Goal: Task Accomplishment & Management: Manage account settings

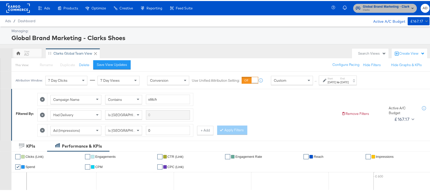
click at [393, 8] on span "Clarks" at bounding box center [386, 9] width 46 height 4
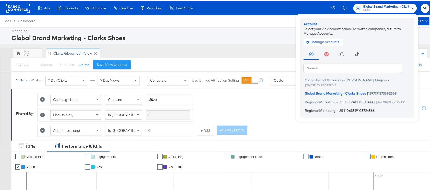
click at [314, 107] on span "Regional Marketing - US" at bounding box center [324, 109] width 38 height 4
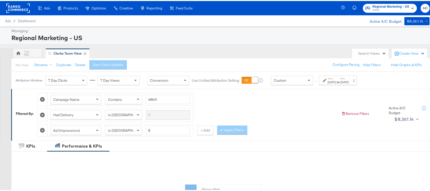
click at [347, 84] on div "Start: Aug 31st 2025 to End: Aug 31st 2025" at bounding box center [338, 78] width 38 height 9
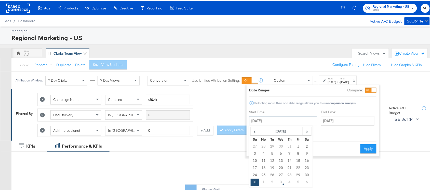
click at [282, 119] on input "August 31st 2025" at bounding box center [283, 119] width 68 height 9
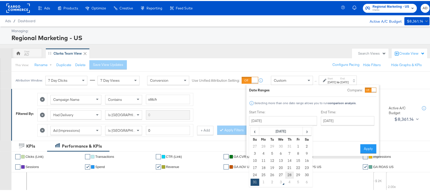
click at [288, 175] on td "28" at bounding box center [289, 173] width 9 height 7
type input "August 28th 2025"
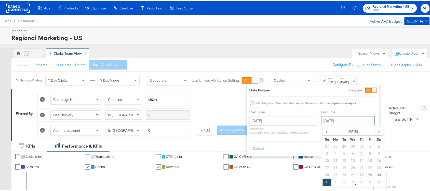
click at [342, 115] on input "August 31st 2025" at bounding box center [348, 119] width 54 height 9
click at [358, 172] on td "28" at bounding box center [362, 173] width 9 height 7
type input "August 28th 2025"
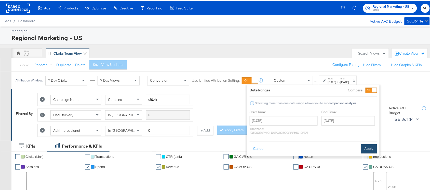
click at [373, 145] on button "Apply" at bounding box center [369, 147] width 16 height 9
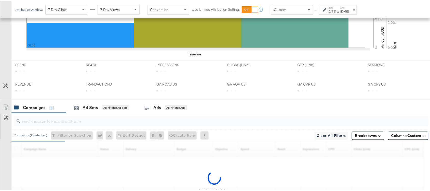
scroll to position [250, 0]
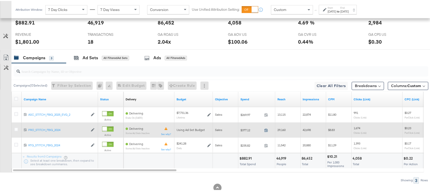
click at [268, 129] on icon at bounding box center [266, 129] width 3 height 4
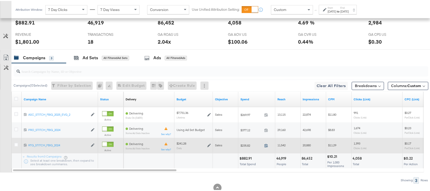
click at [267, 146] on icon at bounding box center [267, 144] width 4 height 4
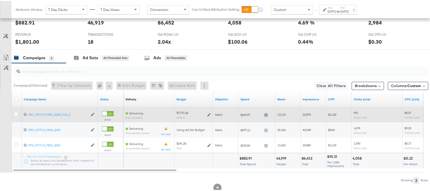
click at [266, 116] on icon at bounding box center [267, 114] width 4 height 4
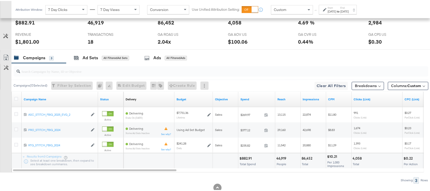
click at [336, 12] on div "Aug 28th 2025" at bounding box center [332, 10] width 8 height 4
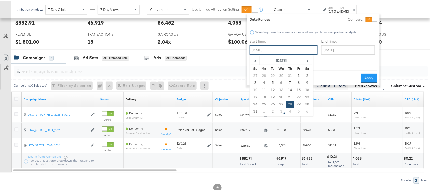
click at [274, 52] on input "August 28th 2025" at bounding box center [284, 48] width 68 height 9
click at [298, 103] on td "29" at bounding box center [299, 103] width 9 height 7
type input "[DATE]"
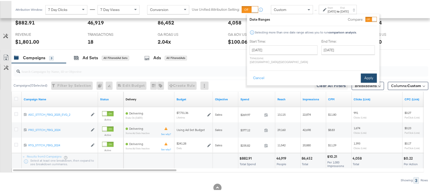
click at [367, 72] on button "Apply" at bounding box center [369, 76] width 16 height 9
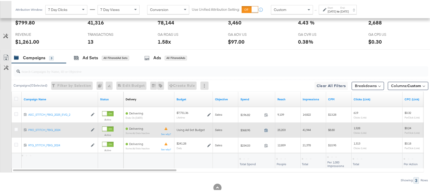
click at [267, 130] on icon at bounding box center [267, 129] width 4 height 4
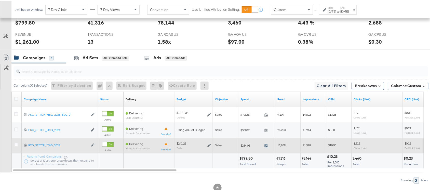
click at [266, 146] on icon at bounding box center [267, 144] width 4 height 4
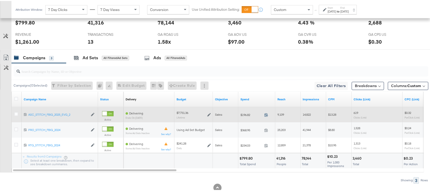
click at [267, 116] on icon at bounding box center [267, 114] width 4 height 4
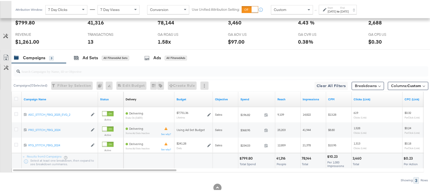
click at [341, 8] on strong "to" at bounding box center [338, 10] width 4 height 4
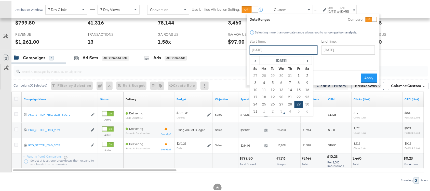
click at [288, 50] on input "August 29th 2025" at bounding box center [284, 48] width 68 height 9
click at [307, 59] on span "›" at bounding box center [308, 60] width 8 height 8
click at [265, 77] on td "1" at bounding box center [264, 74] width 9 height 7
type input "[DATE]"
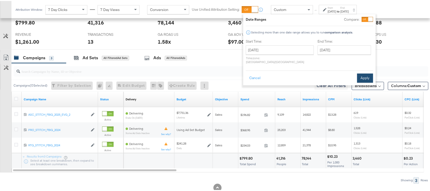
click at [359, 72] on button "Apply" at bounding box center [365, 76] width 16 height 9
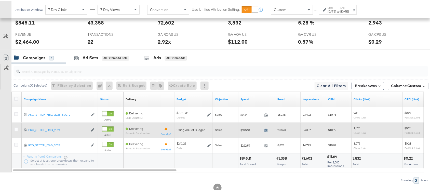
click at [268, 131] on icon at bounding box center [267, 129] width 4 height 4
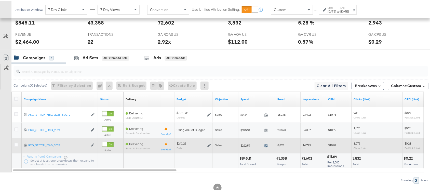
click at [268, 145] on icon at bounding box center [267, 144] width 4 height 4
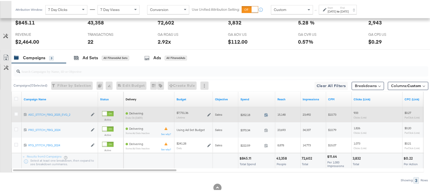
click at [267, 115] on icon at bounding box center [267, 114] width 4 height 4
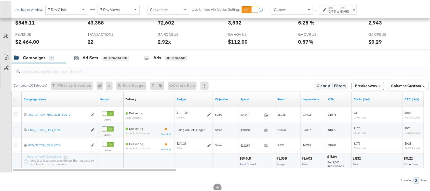
click at [341, 12] on div "to" at bounding box center [338, 10] width 4 height 4
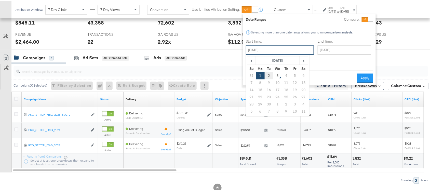
drag, startPoint x: 285, startPoint y: 48, endPoint x: 271, endPoint y: 76, distance: 31.0
click at [271, 54] on div "September 1st 2025 ‹ September 2025 › Su Mo Tu We Th Fr Sa 31 1 2 3 4 5 6 7 8 9…" at bounding box center [280, 48] width 68 height 9
click at [271, 76] on td "2" at bounding box center [269, 74] width 9 height 7
type input "September 2nd 2025"
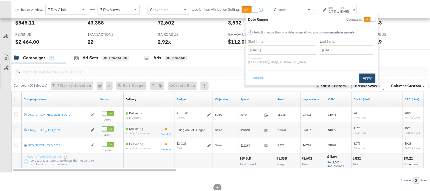
click at [363, 72] on button "Apply" at bounding box center [368, 76] width 16 height 9
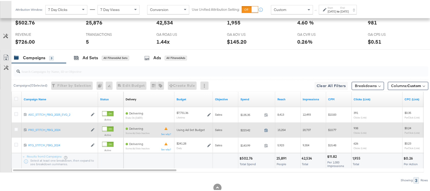
click at [267, 131] on icon at bounding box center [267, 129] width 4 height 4
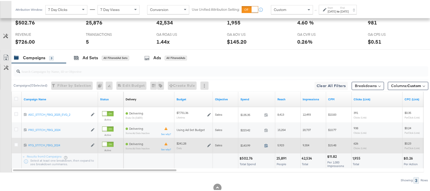
click at [267, 145] on icon at bounding box center [267, 144] width 4 height 4
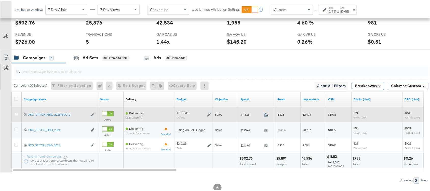
click at [266, 115] on icon at bounding box center [267, 114] width 4 height 4
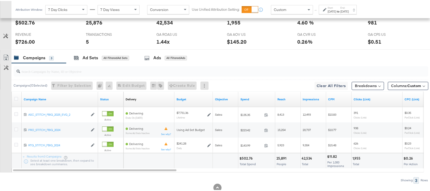
click at [349, 11] on div "Sep 2nd 2025" at bounding box center [345, 10] width 8 height 4
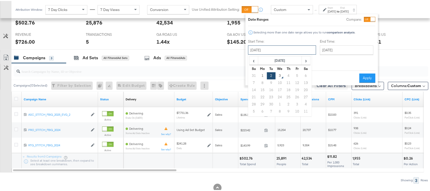
click at [275, 52] on input "September 2nd 2025" at bounding box center [282, 48] width 68 height 9
click at [250, 61] on span "‹" at bounding box center [254, 60] width 8 height 8
click at [290, 103] on td "28" at bounding box center [288, 103] width 9 height 7
type input "August 28th 2025"
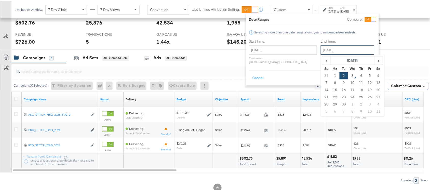
click at [334, 46] on input "September 2nd 2025" at bounding box center [348, 48] width 54 height 9
click at [323, 61] on span "‹" at bounding box center [327, 60] width 8 height 8
click at [357, 102] on td "28" at bounding box center [361, 103] width 9 height 7
type input "August 28th 2025"
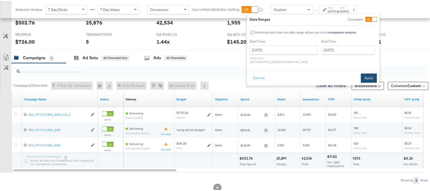
click at [368, 73] on button "Apply" at bounding box center [369, 76] width 16 height 9
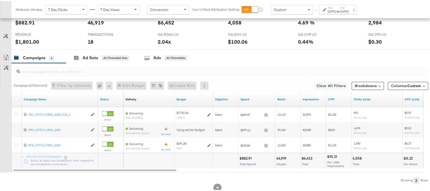
scroll to position [0, 0]
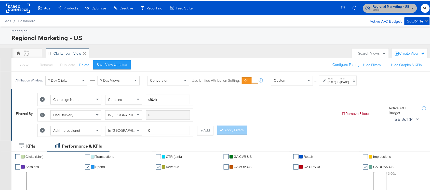
click at [394, 9] on span "Clarks" at bounding box center [391, 9] width 37 height 4
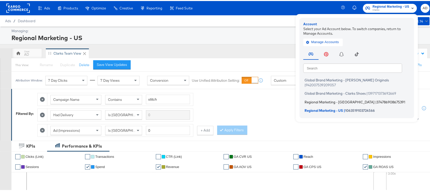
click at [328, 99] on span "Regional Marketing - CA" at bounding box center [340, 101] width 70 height 4
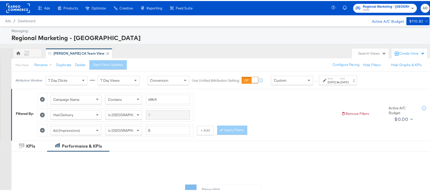
click at [336, 81] on div "Aug 24th 2025" at bounding box center [332, 81] width 8 height 4
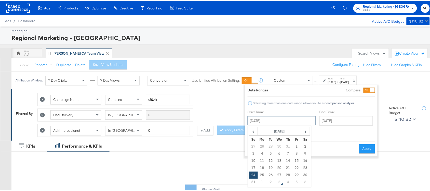
click at [284, 123] on input "August 24th 2025" at bounding box center [282, 119] width 68 height 9
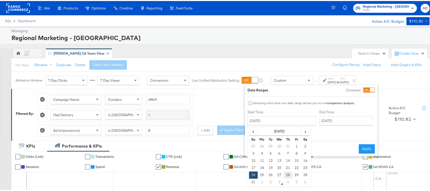
click at [287, 171] on td "28" at bounding box center [288, 173] width 9 height 7
type input "August 28th 2025"
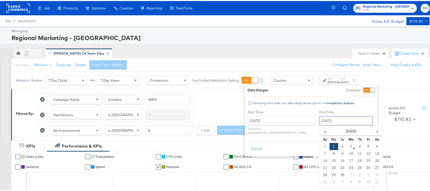
click at [327, 121] on input "[DATE]" at bounding box center [347, 119] width 54 height 9
click at [321, 133] on span "‹" at bounding box center [325, 130] width 8 height 8
click at [356, 174] on td "28" at bounding box center [360, 173] width 9 height 7
type input "August 28th 2025"
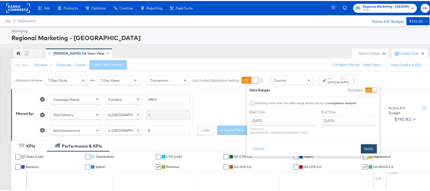
click at [368, 143] on button "Apply" at bounding box center [369, 147] width 16 height 9
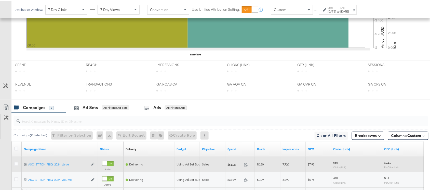
scroll to position [250, 0]
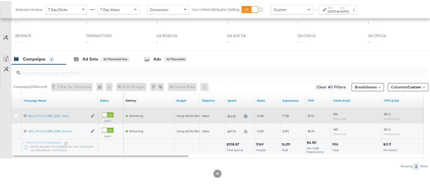
click at [246, 114] on icon at bounding box center [246, 115] width 4 height 4
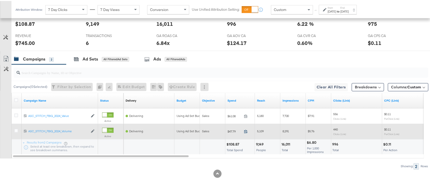
click at [248, 131] on icon at bounding box center [246, 130] width 4 height 4
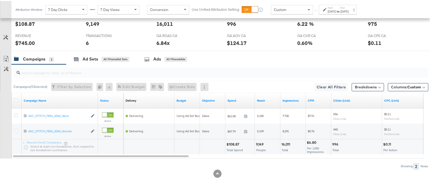
scroll to position [0, 0]
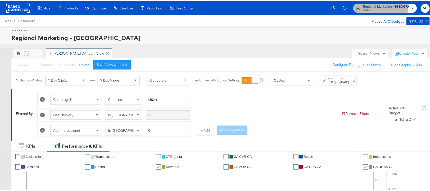
click at [383, 3] on span "Regional Marketing - [GEOGRAPHIC_DATA]" at bounding box center [386, 5] width 46 height 5
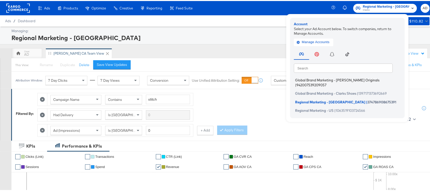
click at [325, 76] on li "Global Brand Marketing - Clarks Originals | 942007539209057" at bounding box center [349, 81] width 110 height 12
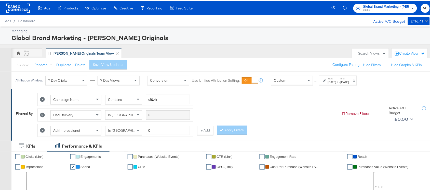
click at [341, 80] on strong "to" at bounding box center [338, 81] width 4 height 4
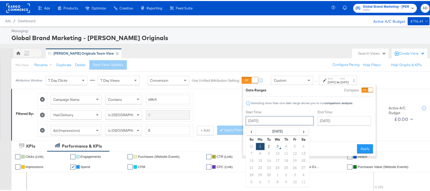
click at [281, 121] on input "September 1st 2025" at bounding box center [280, 119] width 68 height 9
click at [252, 133] on span "‹" at bounding box center [252, 130] width 8 height 8
click at [288, 175] on td "28" at bounding box center [286, 173] width 9 height 7
type input "August 28th 2025"
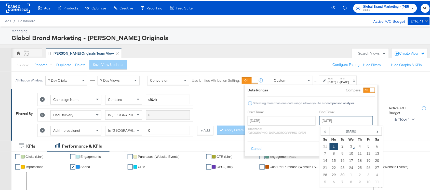
click at [341, 119] on input "[DATE]" at bounding box center [347, 119] width 54 height 9
click at [321, 133] on span "‹" at bounding box center [325, 130] width 8 height 8
click at [356, 174] on td "28" at bounding box center [360, 173] width 9 height 7
type input "August 28th 2025"
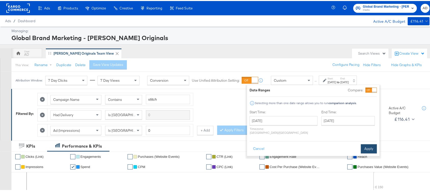
click at [364, 143] on button "Apply" at bounding box center [369, 147] width 16 height 9
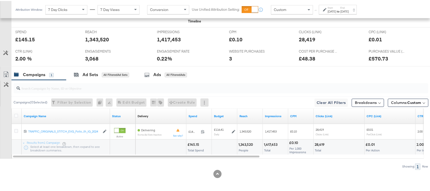
scroll to position [235, 0]
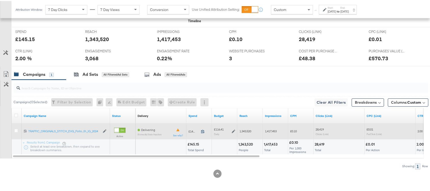
click at [203, 130] on icon at bounding box center [203, 130] width 4 height 4
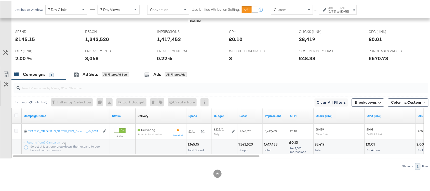
click at [349, 11] on div "Aug 28th 2025" at bounding box center [345, 10] width 8 height 4
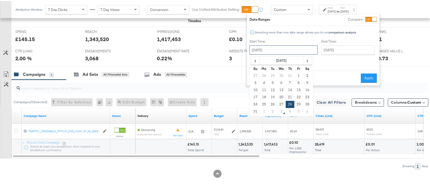
click at [286, 48] on input "August 28th 2025" at bounding box center [284, 48] width 68 height 9
click at [298, 103] on td "29" at bounding box center [299, 103] width 9 height 7
type input "[DATE]"
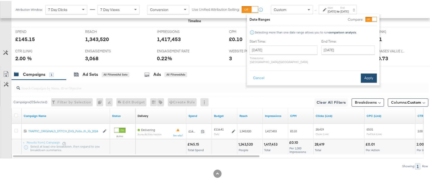
click at [370, 73] on button "Apply" at bounding box center [369, 76] width 16 height 9
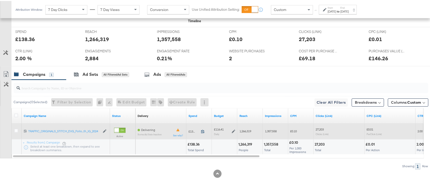
click at [203, 129] on icon at bounding box center [203, 130] width 4 height 4
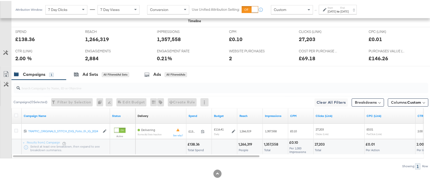
click at [341, 12] on strong "to" at bounding box center [338, 10] width 4 height 4
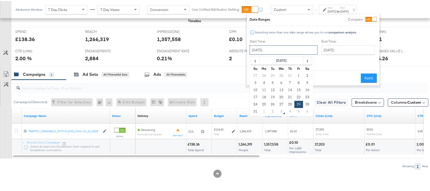
click at [284, 45] on input "August 29th 2025" at bounding box center [284, 48] width 68 height 9
click at [266, 110] on td "1" at bounding box center [264, 110] width 9 height 7
type input "September 1st 2025"
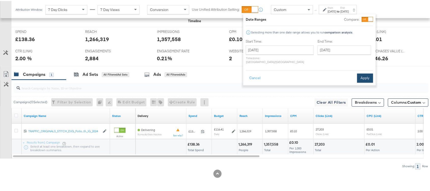
click at [359, 72] on button "Apply" at bounding box center [365, 76] width 16 height 9
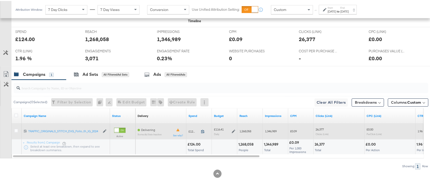
click at [203, 131] on icon at bounding box center [203, 130] width 4 height 4
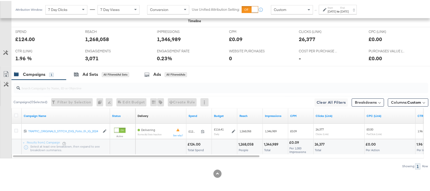
click at [341, 9] on strong "to" at bounding box center [338, 10] width 4 height 4
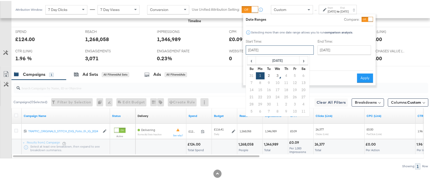
click at [269, 50] on input "[DATE]" at bounding box center [280, 48] width 68 height 9
click at [266, 77] on td "2" at bounding box center [269, 74] width 9 height 7
type input "[DATE]"
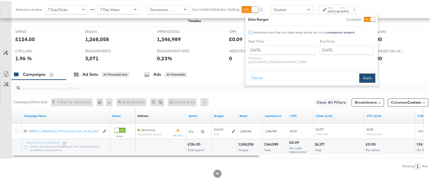
click at [362, 72] on button "Apply" at bounding box center [368, 76] width 16 height 9
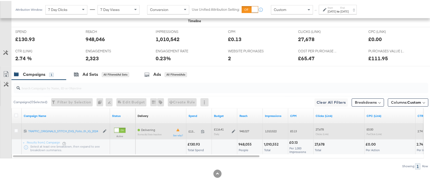
click at [201, 130] on span at bounding box center [204, 131] width 11 height 4
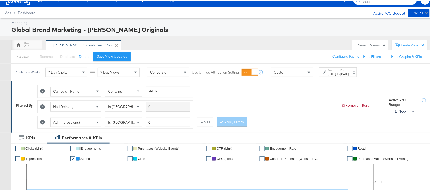
scroll to position [0, 0]
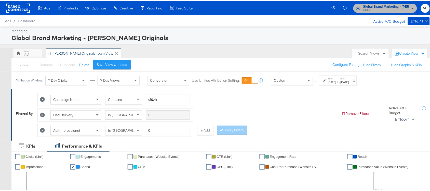
click at [384, 4] on span "Global Brand Marketing - Clarks Originals" at bounding box center [386, 5] width 46 height 5
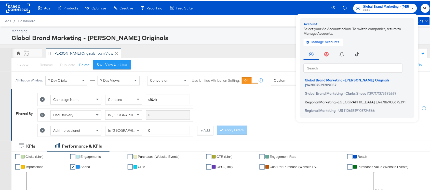
click at [323, 99] on span "Regional Marketing - CA" at bounding box center [340, 101] width 70 height 4
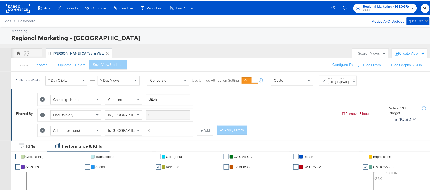
click at [349, 78] on label "End:" at bounding box center [345, 77] width 8 height 3
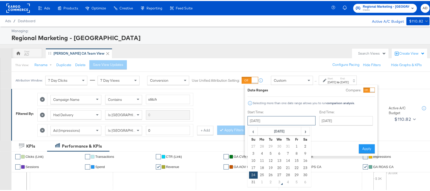
click at [284, 120] on input "[DATE]" at bounding box center [282, 119] width 68 height 9
click at [294, 174] on td "29" at bounding box center [297, 173] width 9 height 7
type input "[DATE]"
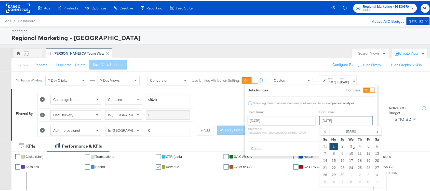
click at [333, 123] on input "[DATE]" at bounding box center [347, 119] width 54 height 9
click at [330, 177] on td "29" at bounding box center [334, 173] width 9 height 7
type input "[DATE]"
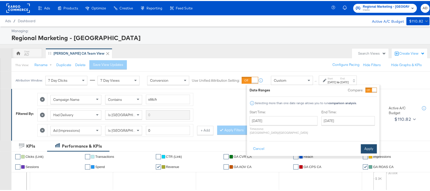
click at [365, 145] on button "Apply" at bounding box center [369, 147] width 16 height 9
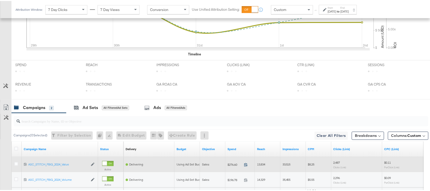
scroll to position [250, 0]
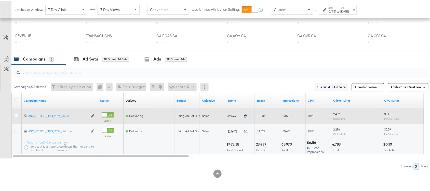
click at [247, 116] on icon at bounding box center [246, 115] width 4 height 4
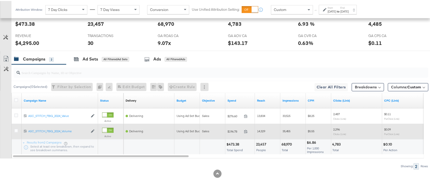
click at [249, 129] on span at bounding box center [247, 131] width 11 height 4
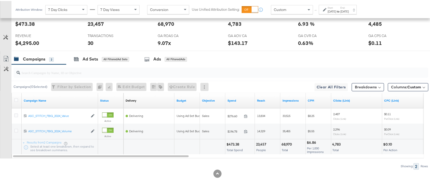
click at [341, 12] on div "to" at bounding box center [338, 10] width 4 height 4
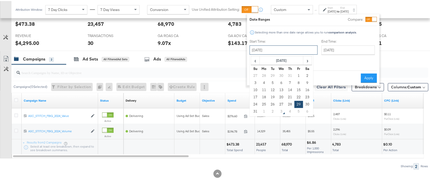
click at [293, 53] on input "August 29th 2025" at bounding box center [284, 48] width 68 height 9
click at [263, 112] on td "1" at bounding box center [264, 110] width 9 height 7
type input "September 1st 2025"
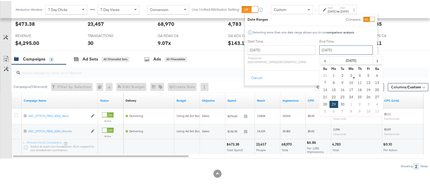
click at [327, 47] on input "September 29th 2025" at bounding box center [347, 48] width 54 height 9
click at [330, 74] on td "1" at bounding box center [334, 74] width 9 height 7
type input "[DATE]"
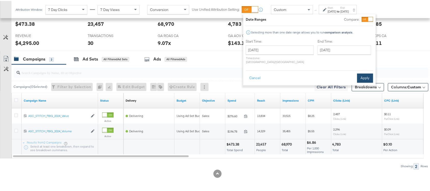
click at [365, 72] on button "Apply" at bounding box center [365, 76] width 16 height 9
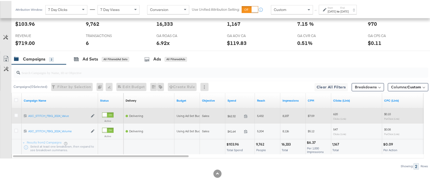
click at [249, 116] on span at bounding box center [247, 116] width 11 height 4
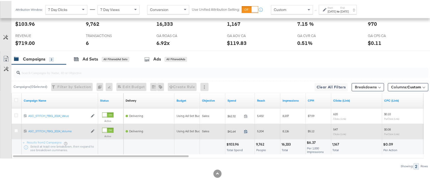
click at [246, 131] on icon at bounding box center [246, 130] width 4 height 4
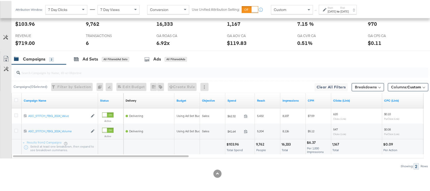
click at [341, 11] on strong "to" at bounding box center [338, 10] width 4 height 4
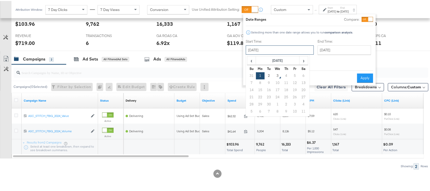
click at [297, 45] on input "[DATE]" at bounding box center [280, 48] width 68 height 9
click at [270, 74] on td "2" at bounding box center [269, 74] width 9 height 7
type input "[DATE]"
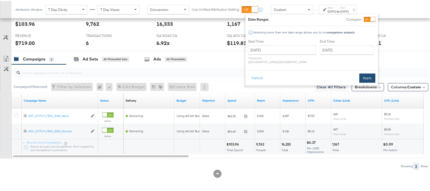
click at [362, 74] on button "Apply" at bounding box center [368, 76] width 16 height 9
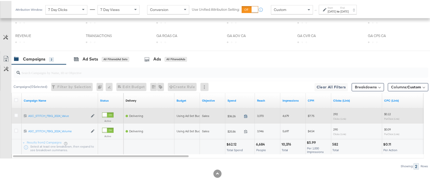
click at [247, 114] on icon at bounding box center [246, 115] width 4 height 4
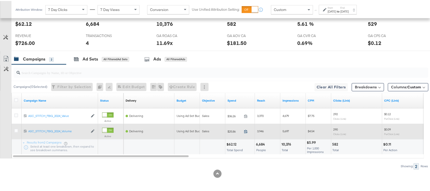
click at [245, 130] on icon at bounding box center [246, 130] width 4 height 4
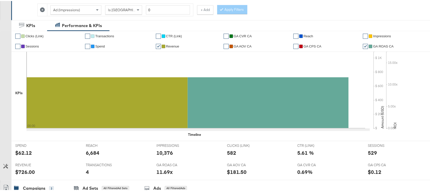
scroll to position [0, 0]
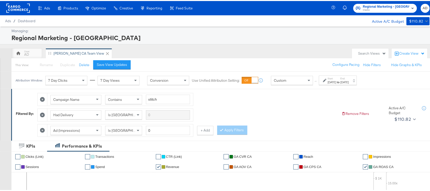
click at [18, 8] on rect at bounding box center [17, 7] width 23 height 9
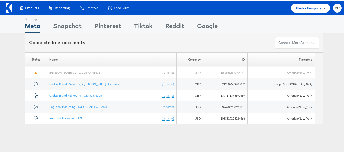
click at [303, 6] on span "Clarks Company" at bounding box center [308, 7] width 25 height 5
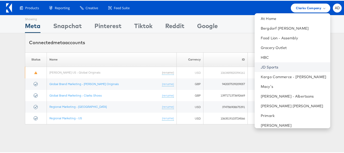
scroll to position [42, 0]
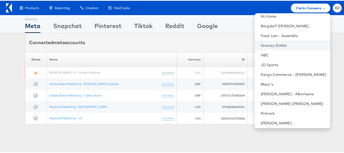
click at [267, 45] on link "Grocery Outlet" at bounding box center [294, 44] width 66 height 5
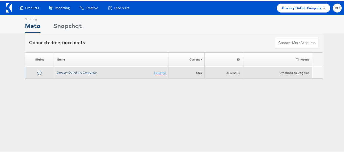
click at [83, 72] on link "Grocery Outlet Inc Corporate" at bounding box center [77, 72] width 40 height 4
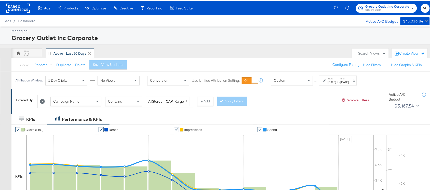
click at [341, 79] on strong "to" at bounding box center [338, 81] width 4 height 4
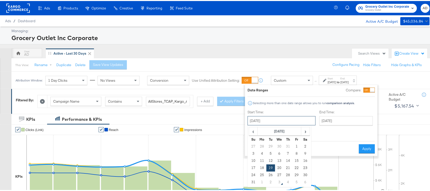
click at [280, 115] on input "[DATE]" at bounding box center [282, 119] width 68 height 9
click at [264, 181] on td "1" at bounding box center [262, 180] width 9 height 7
type input "[DATE]"
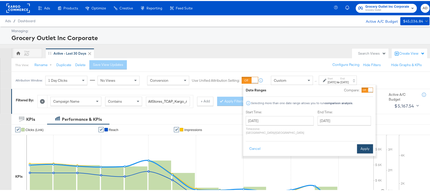
click at [367, 145] on button "Apply" at bounding box center [365, 147] width 16 height 9
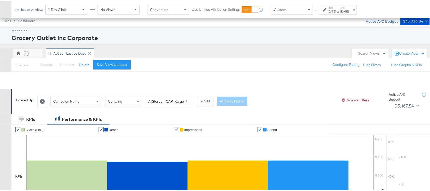
scroll to position [178, 0]
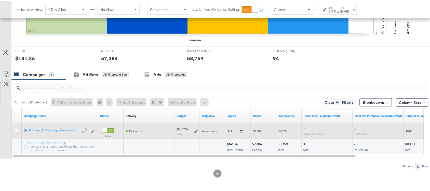
click at [242, 131] on icon at bounding box center [242, 130] width 4 height 4
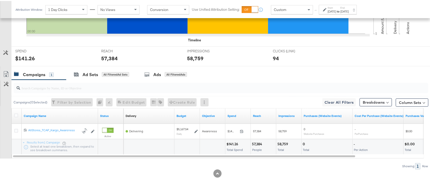
click at [341, 10] on strong "to" at bounding box center [338, 10] width 4 height 4
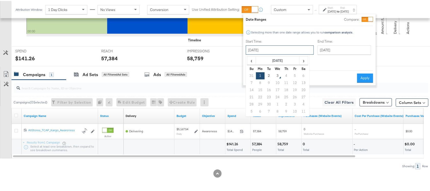
drag, startPoint x: 290, startPoint y: 51, endPoint x: 271, endPoint y: 78, distance: 32.7
click at [271, 54] on div "[DATE] ‹ [DATE] › Su Mo Tu We Th Fr Sa 31 1 2 3 4 5 6 7 8 9 10 11 12 13 14 15 1…" at bounding box center [280, 48] width 68 height 9
click at [268, 77] on td "2" at bounding box center [269, 74] width 9 height 7
type input "[DATE]"
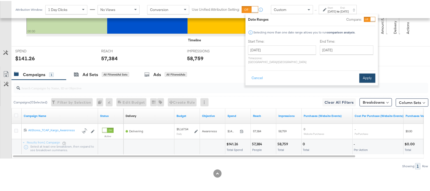
click at [369, 72] on button "Apply" at bounding box center [368, 76] width 16 height 9
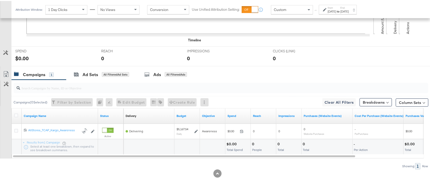
click at [361, 13] on div "Attribution Window: 1 Day Clicks No Views Conversion Use Unified Attribution Se…" at bounding box center [187, 8] width 352 height 17
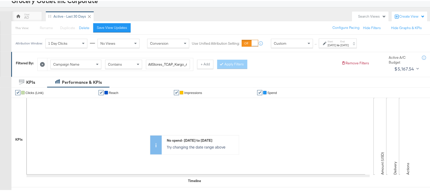
scroll to position [0, 0]
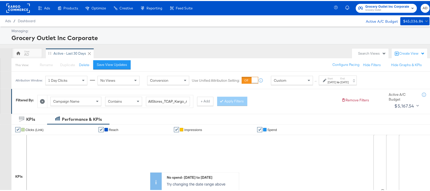
click at [10, 6] on rect at bounding box center [17, 7] width 23 height 9
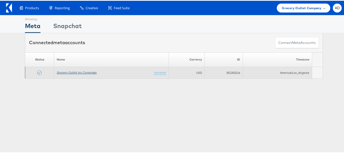
click at [65, 71] on link "Grocery Outlet Inc Corporate" at bounding box center [77, 72] width 40 height 4
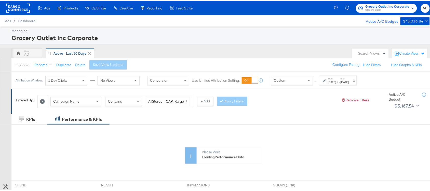
click at [349, 82] on div "[DATE]" at bounding box center [345, 81] width 8 height 4
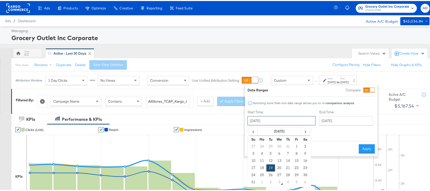
click at [284, 116] on input "August 19th 2025" at bounding box center [282, 119] width 68 height 9
click at [304, 133] on span "›" at bounding box center [306, 130] width 8 height 8
click at [262, 144] on td "1" at bounding box center [262, 145] width 9 height 7
type input "September 1st 2025"
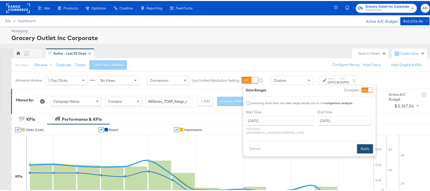
click at [365, 143] on button "Apply" at bounding box center [365, 147] width 16 height 9
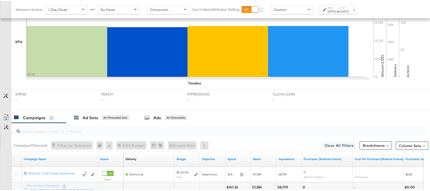
scroll to position [178, 0]
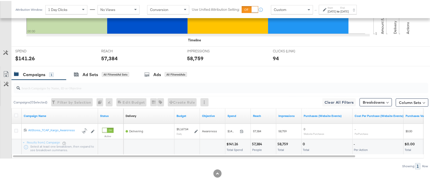
click at [349, 9] on div "Sep 1st 2025" at bounding box center [345, 10] width 8 height 4
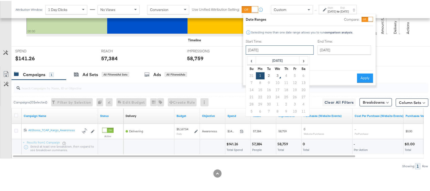
click at [276, 49] on input "September 1st 2025" at bounding box center [280, 48] width 68 height 9
click at [270, 75] on td "2" at bounding box center [269, 74] width 9 height 7
type input "September 2nd 2025"
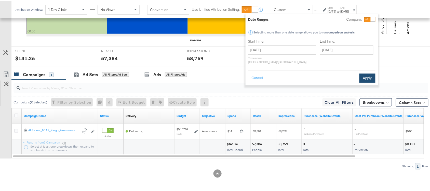
click at [368, 72] on button "Apply" at bounding box center [368, 76] width 16 height 9
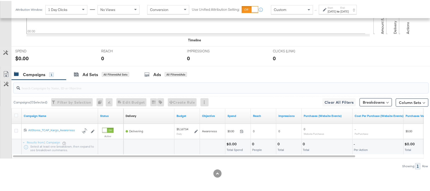
click at [300, 82] on input "search" at bounding box center [205, 85] width 371 height 10
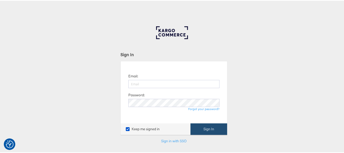
type input "[EMAIL_ADDRESS][PERSON_NAME][DOMAIN_NAME]"
click at [207, 128] on button "Sign In" at bounding box center [209, 127] width 37 height 11
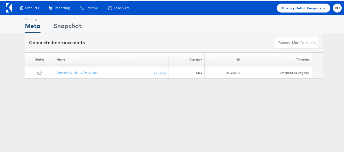
click at [305, 9] on span "Grocery Outlet Company" at bounding box center [302, 7] width 40 height 5
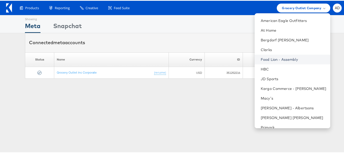
scroll to position [31, 0]
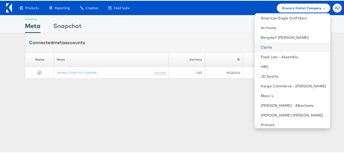
click at [261, 48] on link "Clarks" at bounding box center [294, 46] width 66 height 5
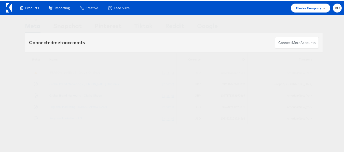
click at [93, 95] on link "Global Brand Marketing - Clarks Shoes" at bounding box center [75, 95] width 53 height 4
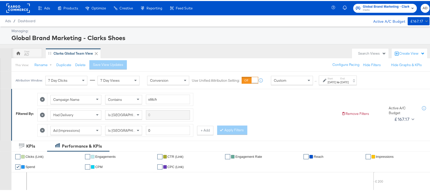
click at [336, 79] on div "[DATE]" at bounding box center [332, 81] width 8 height 4
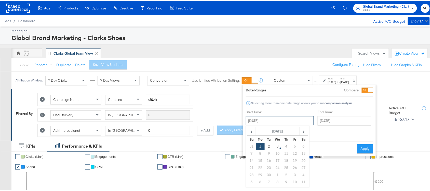
click at [269, 117] on input "September 1st 2025" at bounding box center [280, 119] width 68 height 9
click at [249, 128] on span "‹" at bounding box center [252, 130] width 8 height 8
click at [291, 143] on td "1" at bounding box center [295, 145] width 9 height 7
type input "August 1st 2025"
click at [331, 117] on input "September 1st 2025" at bounding box center [345, 119] width 54 height 9
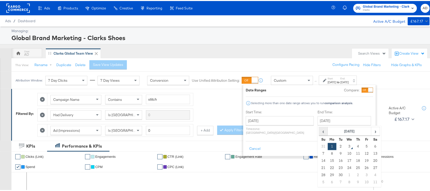
click at [320, 134] on span "‹" at bounding box center [324, 130] width 8 height 8
click at [319, 180] on td "31" at bounding box center [323, 180] width 9 height 7
type input "August 31st 2025"
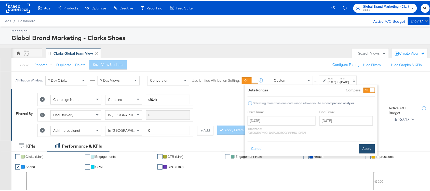
click at [365, 144] on button "Apply" at bounding box center [367, 147] width 16 height 9
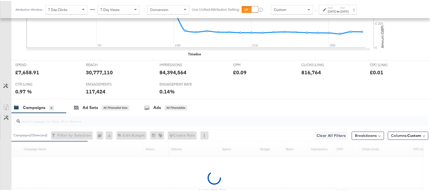
scroll to position [250, 0]
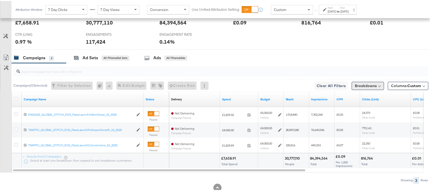
click at [369, 86] on button "Breakdowns" at bounding box center [368, 85] width 32 height 8
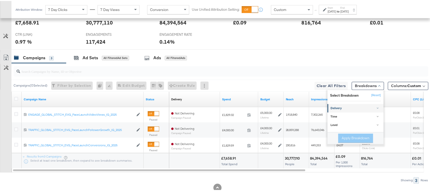
click at [333, 109] on div "Delivery" at bounding box center [356, 107] width 51 height 4
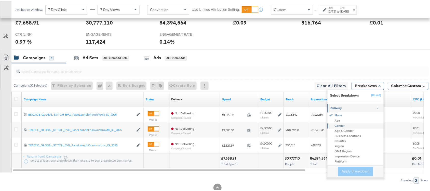
click at [339, 126] on div "Gender" at bounding box center [356, 124] width 55 height 5
click at [347, 169] on button "Apply Breakdown" at bounding box center [356, 170] width 35 height 9
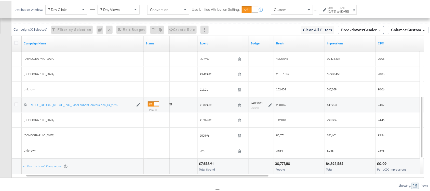
scroll to position [327, 0]
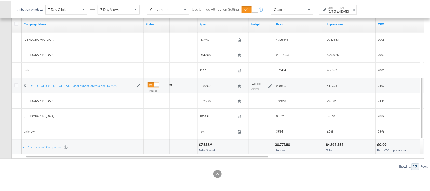
click at [321, 175] on div at bounding box center [217, 172] width 435 height 8
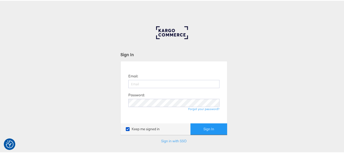
type input "aparna.doniparthi@kargo.com"
click at [191, 122] on button "Sign In" at bounding box center [209, 127] width 37 height 11
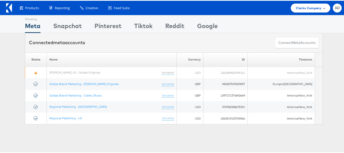
click at [310, 8] on span "Clarks Company" at bounding box center [308, 7] width 25 height 5
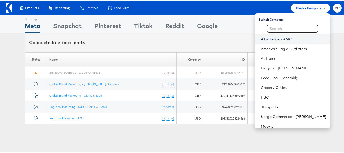
click at [267, 39] on link "Albertsons - AMC" at bounding box center [294, 38] width 66 height 5
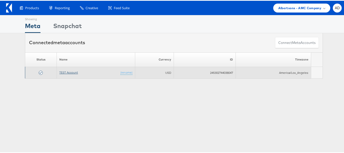
click at [71, 72] on link "TEST Account" at bounding box center [68, 72] width 19 height 4
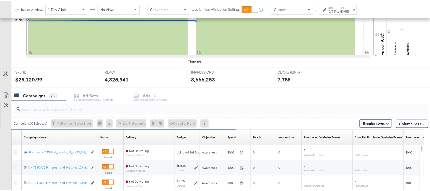
scroll to position [135, 0]
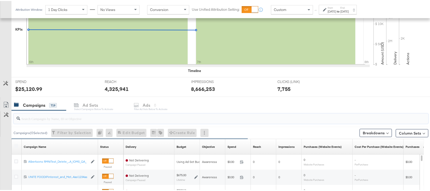
click at [54, 112] on input "search" at bounding box center [205, 115] width 371 height 10
paste input "120230827523830307"
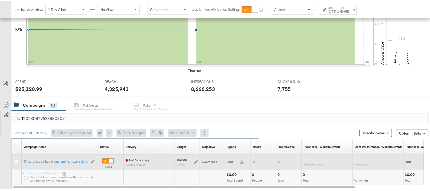
type input "120230827523830307"
click at [17, 152] on div at bounding box center [16, 160] width 5 height 5
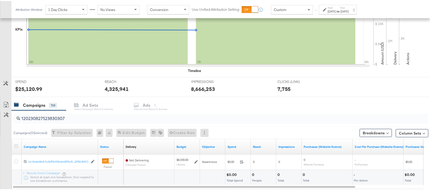
click at [16, 145] on icon at bounding box center [16, 145] width 4 height 4
click at [0, 0] on input "checkbox" at bounding box center [0, 0] width 0 height 0
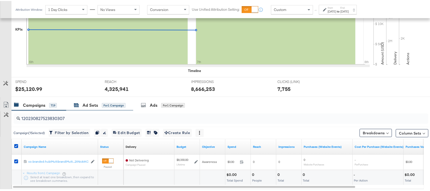
click at [89, 103] on div "Ad Sets" at bounding box center [91, 104] width 16 height 6
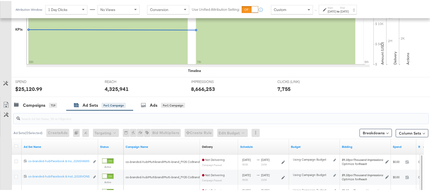
click at [74, 119] on input "search" at bounding box center [205, 115] width 371 height 10
paste input "co-branded-hub|Facebook & Instagram|Social Media|FBIG - Premium Carousel & Prod…"
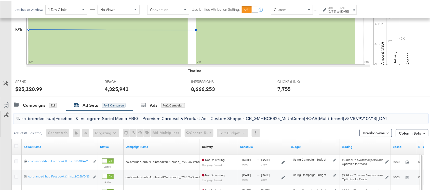
scroll to position [0, 165]
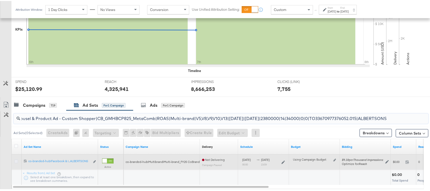
type input "co-branded-hub|Facebook & Instagram|Social Media|FBIG - Premium Carousel & Prod…"
click at [14, 152] on icon at bounding box center [16, 160] width 4 height 4
click at [0, 0] on input "checkbox" at bounding box center [0, 0] width 0 height 0
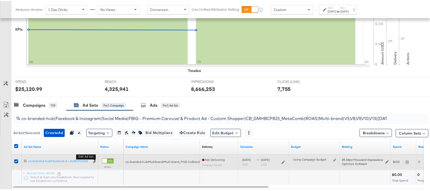
click at [95, 152] on icon "link" at bounding box center [94, 160] width 3 height 3
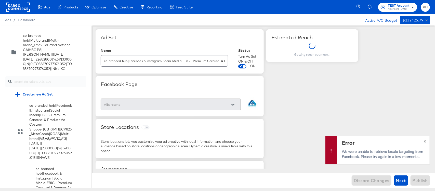
click at [348, 143] on span "×" at bounding box center [425, 141] width 2 height 6
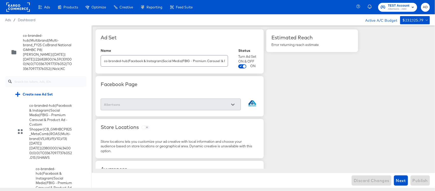
scroll to position [2951, 0]
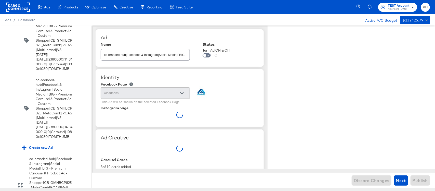
type textarea "x"
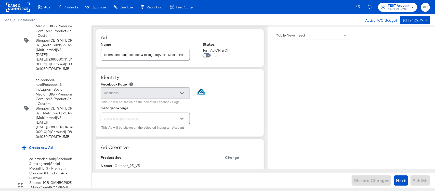
click at [0, 0] on input "checkbox" at bounding box center [0, 0] width 0 height 0
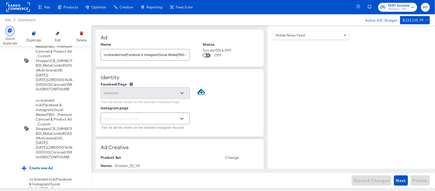
click at [11, 33] on div at bounding box center [9, 31] width 9 height 10
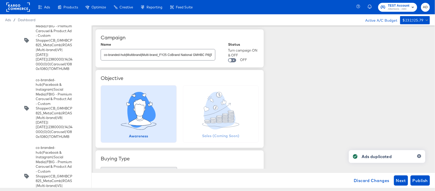
scroll to position [3066, 0]
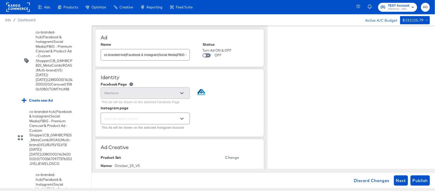
type textarea "x"
click at [173, 57] on input "co-branded-hub|Facebook & Instagram|Social Media|FBIG - Premium Carousel & Prod…" at bounding box center [145, 52] width 89 height 11
type input "c"
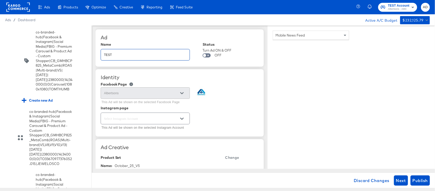
type input "TEST"
type textarea "x"
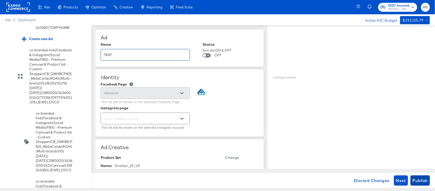
click at [348, 152] on span "Publish" at bounding box center [420, 180] width 15 height 7
type textarea "x"
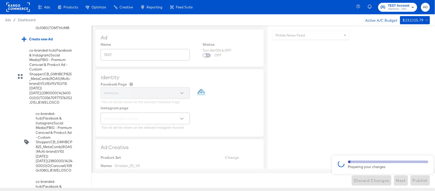
type textarea "x"
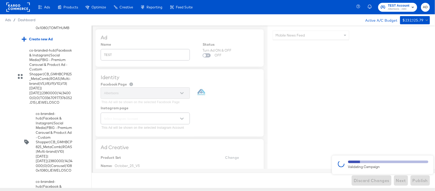
type textarea "x"
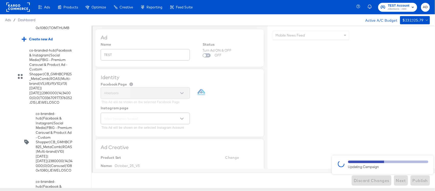
type textarea "x"
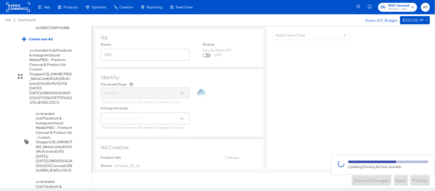
type textarea "x"
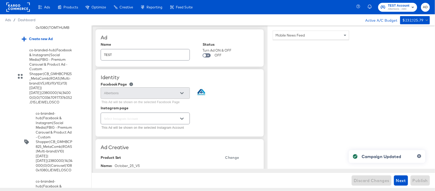
type textarea "x"
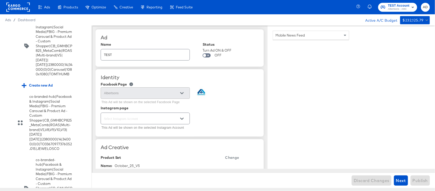
scroll to position [3019, 0]
click at [0, 0] on input "checkbox" at bounding box center [0, 0] width 0 height 0
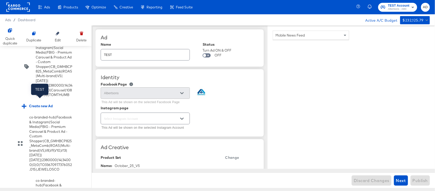
click at [348, 152] on span "Next" at bounding box center [401, 180] width 10 height 7
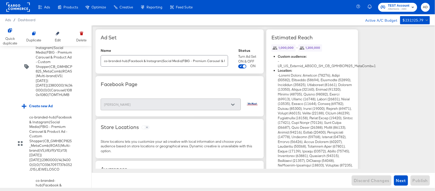
click at [348, 152] on div "Discard Changes Next Publish" at bounding box center [263, 179] width 343 height 15
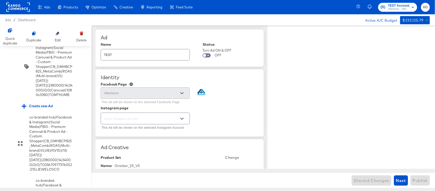
type textarea "x"
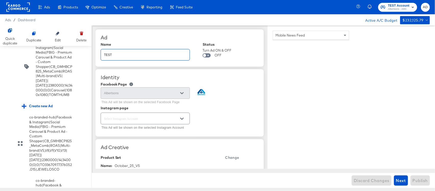
click at [149, 56] on input "TEST" at bounding box center [145, 52] width 89 height 11
click at [115, 55] on input "TEST" at bounding box center [145, 52] width 89 height 11
type input "TESt"
type textarea "x"
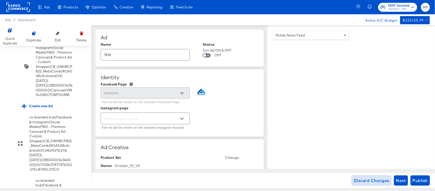
click at [348, 152] on span "Discard Changes" at bounding box center [372, 180] width 36 height 7
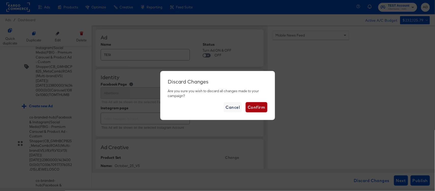
click at [256, 110] on span "Confirm" at bounding box center [256, 106] width 17 height 7
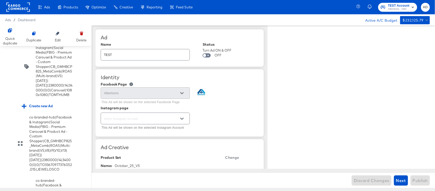
type textarea "x"
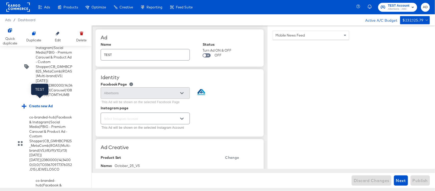
click at [118, 50] on input "TEST" at bounding box center [145, 52] width 89 height 11
type input "TESt"
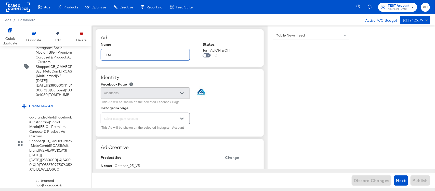
type textarea "x"
click at [348, 152] on span "Discard Changes" at bounding box center [372, 180] width 36 height 7
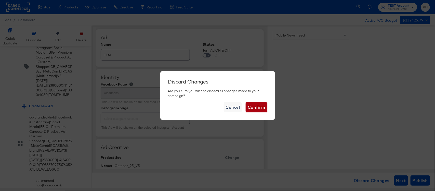
click at [255, 110] on span "Confirm" at bounding box center [256, 106] width 17 height 7
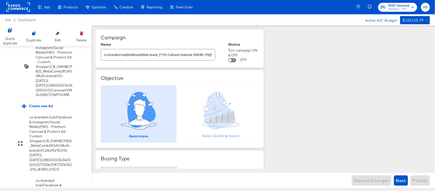
click at [8, 10] on rect at bounding box center [17, 7] width 23 height 9
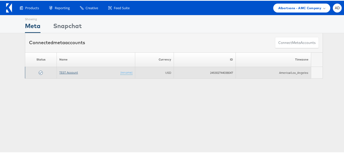
click at [64, 72] on link "TEST Account" at bounding box center [68, 72] width 19 height 4
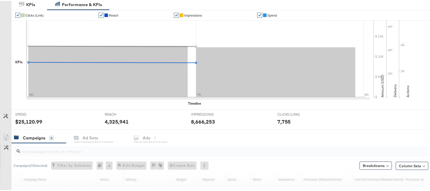
scroll to position [181, 0]
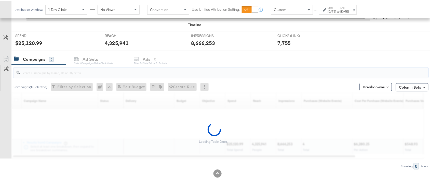
click at [48, 72] on input "search" at bounding box center [205, 69] width 371 height 10
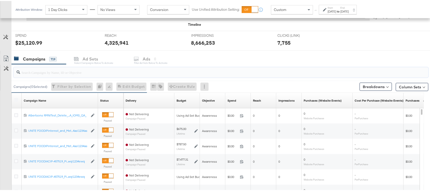
click at [48, 72] on input "search" at bounding box center [205, 69] width 371 height 10
paste input "120230827523830307"
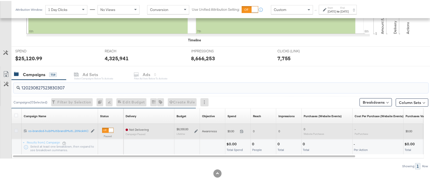
type input "120230827523830307"
click at [17, 129] on icon at bounding box center [16, 130] width 4 height 4
click at [0, 0] on input "checkbox" at bounding box center [0, 0] width 0 height 0
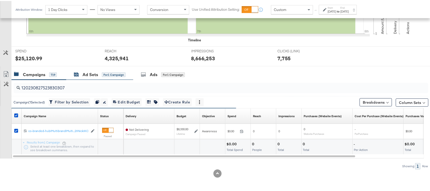
click at [83, 72] on div "Ad Sets" at bounding box center [91, 74] width 16 height 6
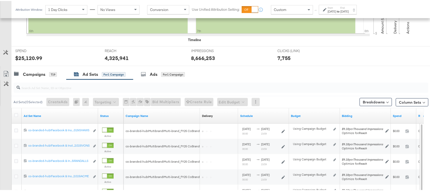
click at [39, 91] on div at bounding box center [221, 87] width 415 height 10
paste input "co-branded-hub|Facebook & Instagram|Social Media|FBIG - Premium Carousel & Prod…"
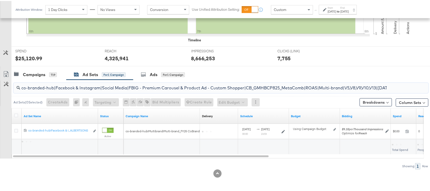
scroll to position [0, 165]
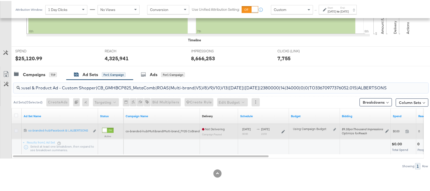
type input "co-branded-hub|Facebook & Instagram|Social Media|FBIG - Premium Carousel & Prod…"
click at [17, 130] on icon at bounding box center [16, 130] width 4 height 4
click at [0, 0] on input "checkbox" at bounding box center [0, 0] width 0 height 0
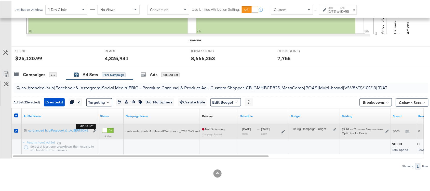
click at [93, 131] on div "Edit ad set" at bounding box center [94, 129] width 3 height 5
click at [94, 129] on icon "link" at bounding box center [94, 129] width 3 height 3
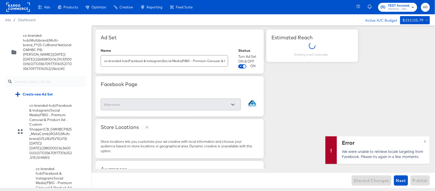
scroll to position [2603, 0]
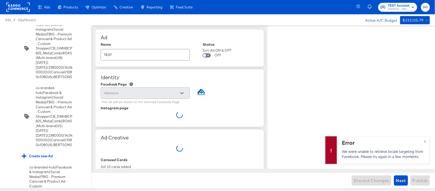
type textarea "x"
click at [0, 0] on input "checkbox" at bounding box center [0, 0] width 0 height 0
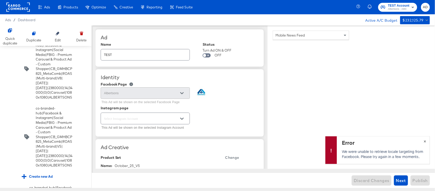
click at [425, 141] on span "×" at bounding box center [425, 141] width 2 height 6
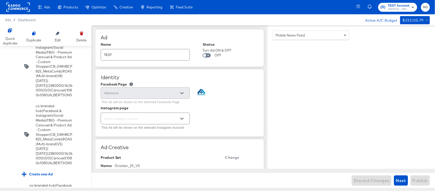
scroll to position [2586, 0]
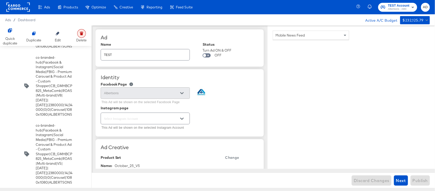
click at [81, 36] on div at bounding box center [81, 33] width 9 height 9
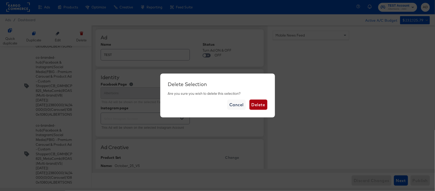
click at [256, 106] on span "Delete" at bounding box center [259, 104] width 14 height 7
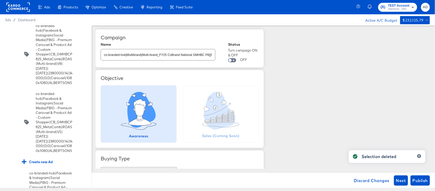
click at [419, 158] on div at bounding box center [417, 158] width 8 height 9
click at [421, 156] on button "button" at bounding box center [419, 156] width 4 height 4
click at [28, 8] on rect at bounding box center [17, 7] width 23 height 9
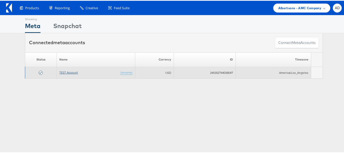
click at [62, 73] on link "TEST Account" at bounding box center [68, 72] width 19 height 4
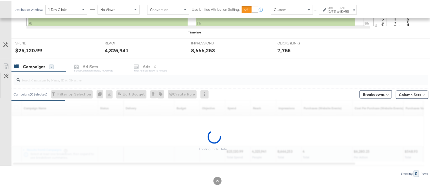
scroll to position [181, 0]
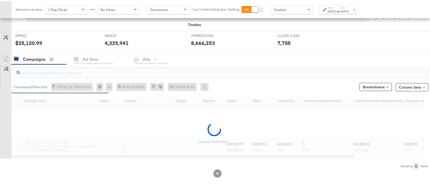
click at [58, 74] on input "search" at bounding box center [205, 69] width 371 height 10
paste input "120230827523830307"
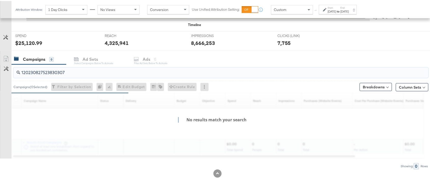
scroll to position [166, 0]
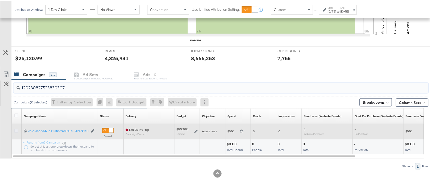
type input "120230827523830307"
click at [16, 130] on icon at bounding box center [16, 130] width 4 height 4
click at [0, 0] on input "checkbox" at bounding box center [0, 0] width 0 height 0
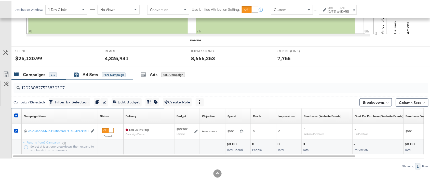
click at [92, 75] on div "Ad Sets" at bounding box center [91, 74] width 16 height 6
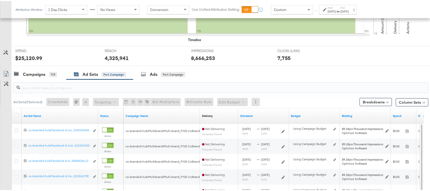
click at [57, 89] on input "search" at bounding box center [205, 85] width 371 height 10
paste input "co-branded-hub|Facebook & Instagram|Social Media|FBIG - Premium Carousel & Prod…"
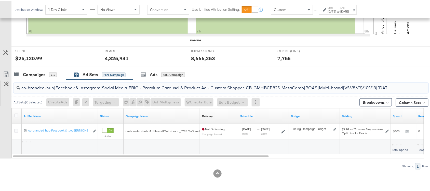
scroll to position [0, 165]
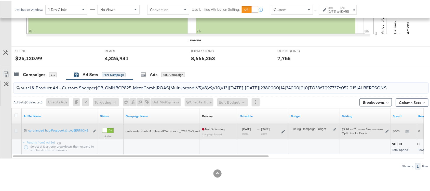
type input "co-branded-hub|Facebook & Instagram|Social Media|FBIG - Premium Carousel & Prod…"
click at [16, 129] on icon at bounding box center [16, 130] width 4 height 4
click at [0, 0] on input "checkbox" at bounding box center [0, 0] width 0 height 0
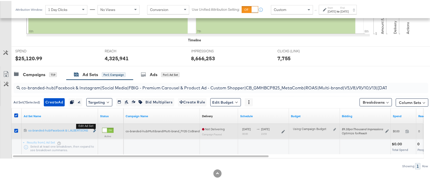
click at [95, 129] on icon "link" at bounding box center [94, 129] width 3 height 3
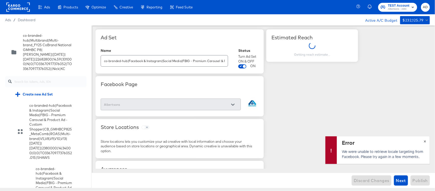
click at [424, 141] on span "×" at bounding box center [425, 141] width 2 height 6
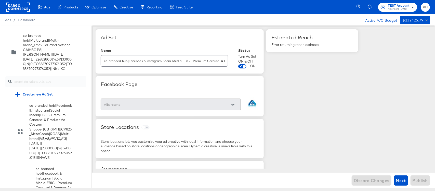
scroll to position [2603, 0]
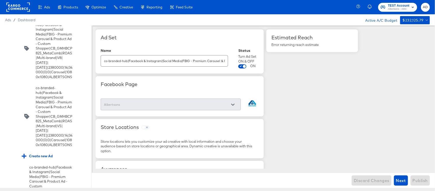
click at [0, 0] on input "checkbox" at bounding box center [0, 0] width 0 height 0
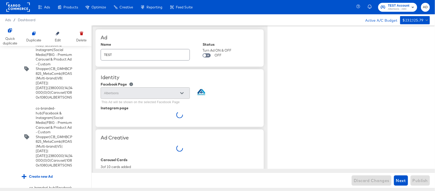
type textarea "x"
click at [142, 55] on input "TEST" at bounding box center [145, 52] width 89 height 11
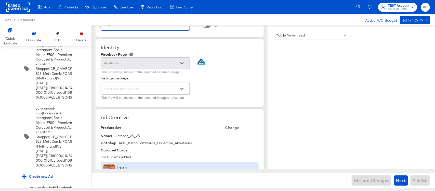
scroll to position [30, 0]
click at [184, 62] on div at bounding box center [182, 64] width 11 height 8
type input "TEST"
type textarea "x"
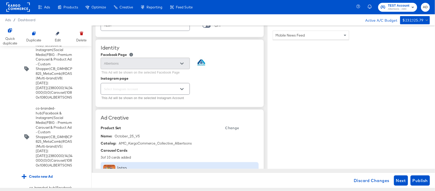
scroll to position [0, 0]
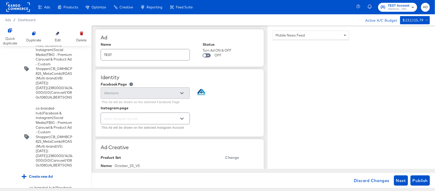
click at [0, 0] on input "checkbox" at bounding box center [0, 0] width 0 height 0
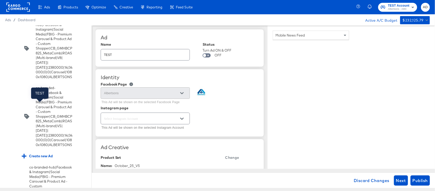
click at [368, 179] on span "Discard Changes" at bounding box center [372, 180] width 36 height 7
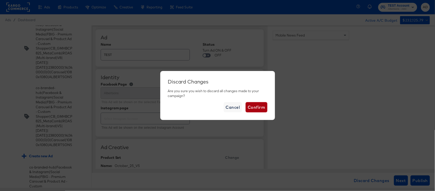
click at [253, 106] on span "Confirm" at bounding box center [256, 106] width 17 height 7
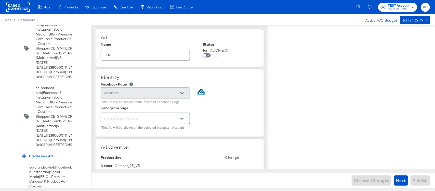
type textarea "x"
click at [126, 59] on div "TEST" at bounding box center [145, 54] width 89 height 11
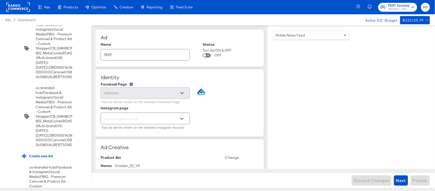
click at [179, 94] on div at bounding box center [182, 93] width 11 height 8
click at [147, 123] on div at bounding box center [145, 117] width 89 height 11
click at [172, 115] on div at bounding box center [145, 117] width 89 height 11
type input "d"
type input "Al"
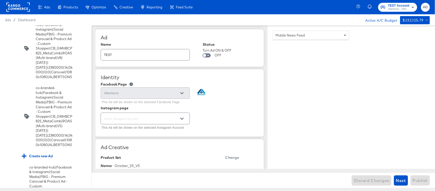
click at [218, 112] on div "This Ad will be shown on the selected Instagram Account" at bounding box center [180, 121] width 158 height 20
click at [141, 52] on input "TEST" at bounding box center [145, 52] width 89 height 11
type input "TESt"
type textarea "x"
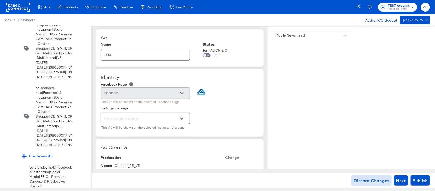
click at [361, 181] on span "Discard Changes" at bounding box center [372, 180] width 36 height 7
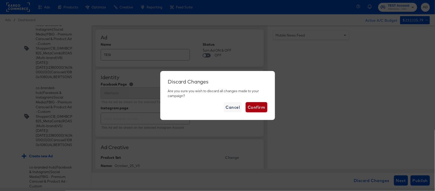
click at [253, 106] on span "Confirm" at bounding box center [256, 106] width 17 height 7
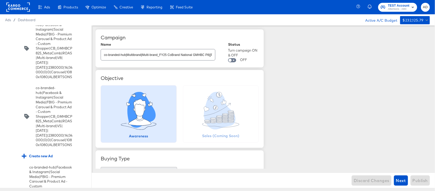
click at [13, 9] on rect at bounding box center [17, 7] width 23 height 9
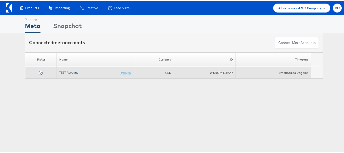
click at [68, 71] on link "TEST Account" at bounding box center [68, 72] width 19 height 4
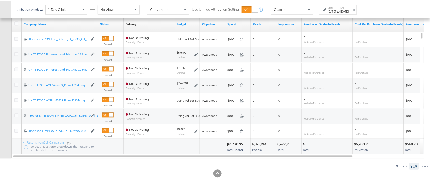
scroll to position [191, 0]
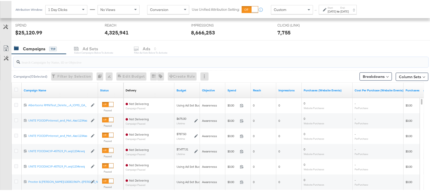
click at [55, 64] on input "search" at bounding box center [205, 59] width 371 height 10
paste input "120230827523830307"
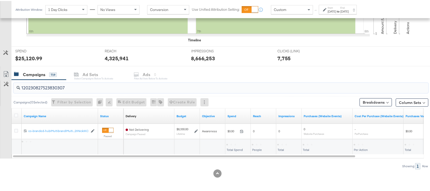
scroll to position [166, 0]
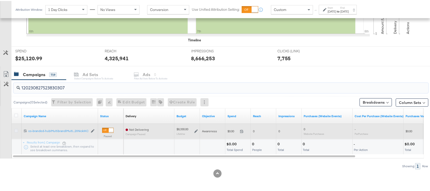
type input "120230827523830307"
click at [15, 129] on icon at bounding box center [16, 130] width 4 height 4
click at [0, 0] on input "checkbox" at bounding box center [0, 0] width 0 height 0
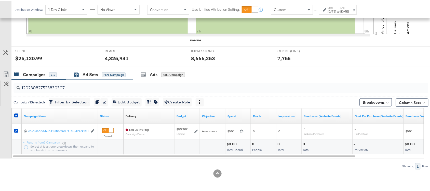
click at [90, 75] on div "Ad Sets" at bounding box center [91, 74] width 16 height 6
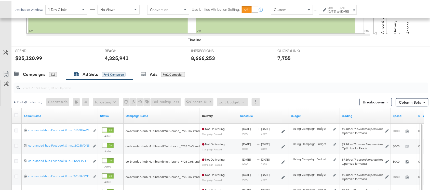
click at [41, 91] on div at bounding box center [221, 87] width 415 height 10
paste input "co-branded-hub|Facebook & Instagram|Social Media|FBIG - Premium Carousel & Prod…"
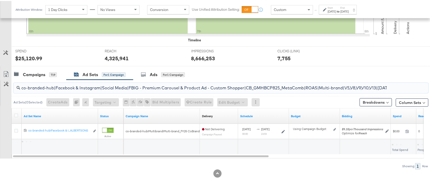
scroll to position [0, 165]
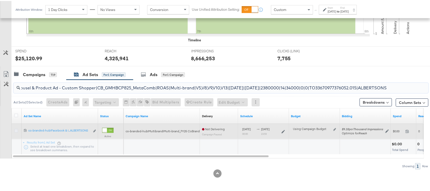
type input "co-branded-hub|Facebook & Instagram|Social Media|FBIG - Premium Carousel & Prod…"
click at [16, 130] on icon at bounding box center [16, 130] width 4 height 4
click at [0, 0] on input "checkbox" at bounding box center [0, 0] width 0 height 0
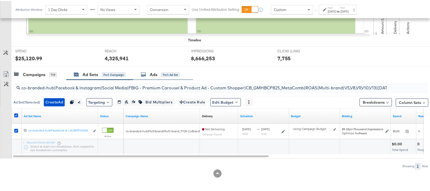
click at [153, 74] on div "Ads" at bounding box center [154, 74] width 8 height 6
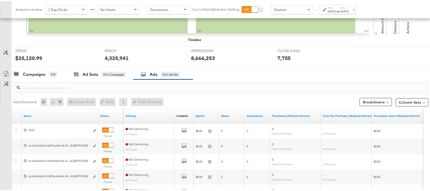
click at [46, 89] on input "search" at bounding box center [205, 85] width 371 height 10
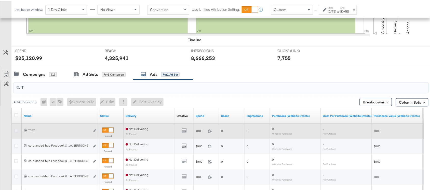
type input "T"
click at [15, 131] on icon at bounding box center [16, 129] width 4 height 4
click at [0, 0] on input "checkbox" at bounding box center [0, 0] width 0 height 0
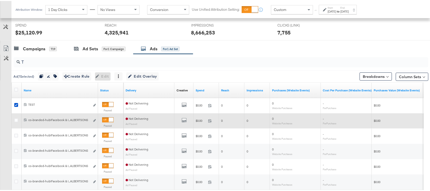
scroll to position [191, 0]
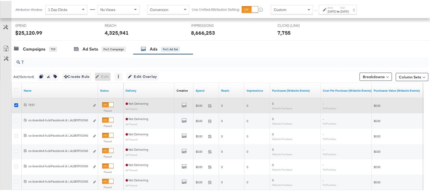
click at [17, 106] on icon at bounding box center [16, 104] width 4 height 4
click at [0, 0] on input "checkbox" at bounding box center [0, 0] width 0 height 0
click at [17, 106] on icon at bounding box center [16, 104] width 4 height 4
click at [0, 0] on input "checkbox" at bounding box center [0, 0] width 0 height 0
click at [95, 105] on icon "link" at bounding box center [94, 104] width 3 height 3
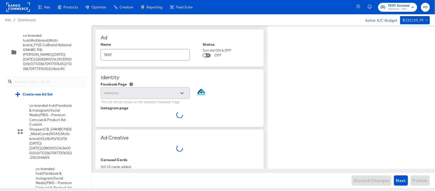
type textarea "x"
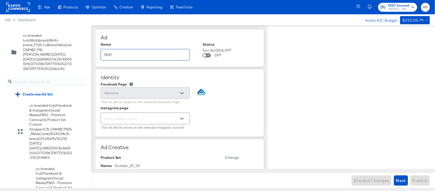
click at [167, 58] on input "TEST" at bounding box center [145, 52] width 89 height 11
click at [148, 56] on input "TEST" at bounding box center [145, 52] width 89 height 11
type input "TEST"
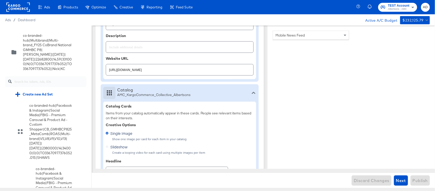
scroll to position [245, 0]
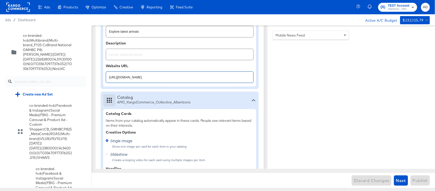
click at [208, 78] on input "[URL][DOMAIN_NAME]" at bounding box center [179, 75] width 147 height 11
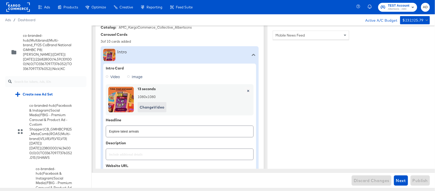
scroll to position [146, 0]
type input "[URL][DOMAIN_NAME]"
type textarea "x"
click at [129, 76] on icon at bounding box center [128, 76] width 3 height 3
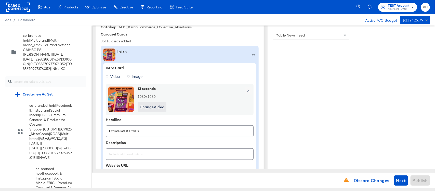
click at [0, 0] on input "Image" at bounding box center [0, 0] width 0 height 0
type textarea "x"
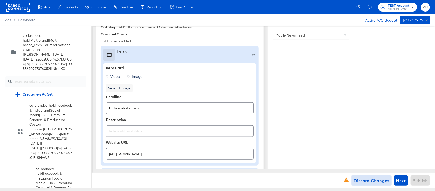
click at [365, 180] on span "Discard Changes" at bounding box center [372, 180] width 36 height 7
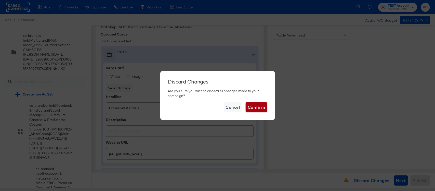
click at [254, 106] on span "Confirm" at bounding box center [256, 106] width 17 height 7
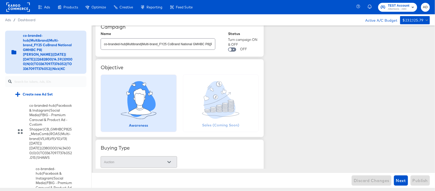
scroll to position [0, 0]
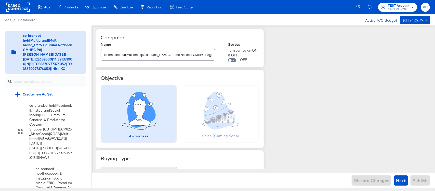
click at [19, 10] on rect at bounding box center [17, 7] width 23 height 9
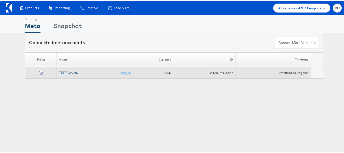
click at [66, 71] on link "TEST Account" at bounding box center [68, 72] width 19 height 4
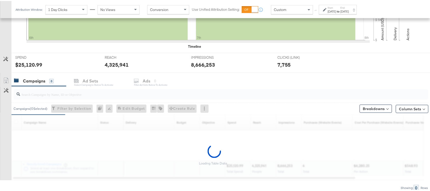
scroll to position [181, 0]
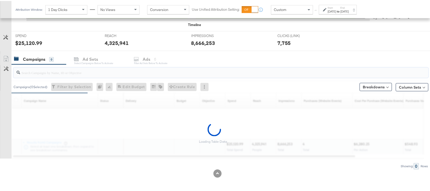
click at [45, 73] on input "search" at bounding box center [205, 69] width 371 height 10
paste input "120230827523830307"
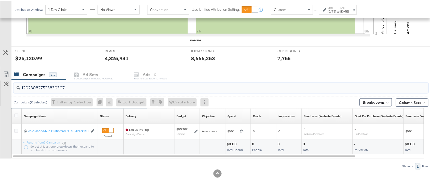
scroll to position [166, 0]
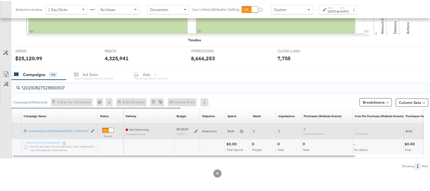
type input "120230827523830307"
click at [16, 131] on icon at bounding box center [16, 130] width 4 height 4
click at [0, 0] on input "checkbox" at bounding box center [0, 0] width 0 height 0
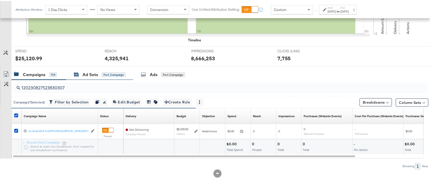
click at [91, 74] on div "Ad Sets" at bounding box center [91, 74] width 16 height 6
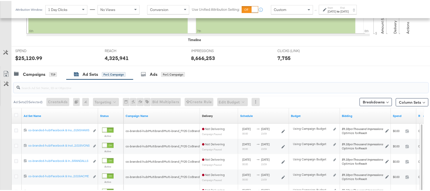
click at [50, 89] on input "search" at bounding box center [205, 85] width 371 height 10
paste input "co-branded-hub|Facebook & Instagram|Social Media|FBIG - Premium Carousel & Prod…"
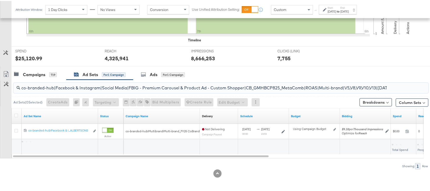
scroll to position [0, 165]
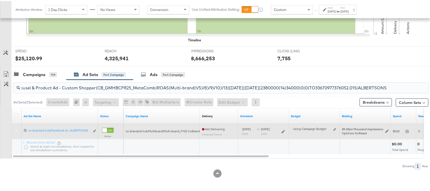
type input "co-branded-hub|Facebook & Instagram|Social Media|FBIG - Premium Carousel & Prod…"
click at [16, 129] on icon at bounding box center [16, 130] width 4 height 4
click at [0, 0] on input "checkbox" at bounding box center [0, 0] width 0 height 0
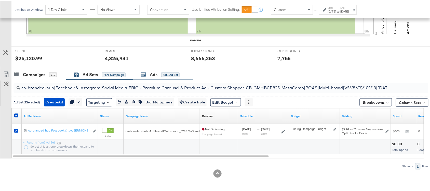
click at [148, 74] on div "Ads for 1 Ad Set" at bounding box center [160, 74] width 39 height 6
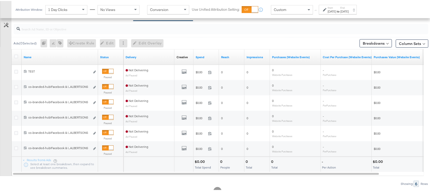
scroll to position [242, 0]
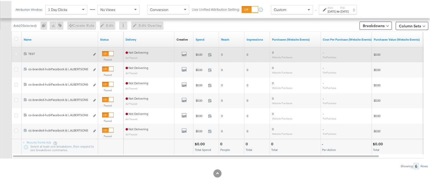
click at [15, 55] on icon at bounding box center [16, 53] width 4 height 4
click at [0, 0] on input "checkbox" at bounding box center [0, 0] width 0 height 0
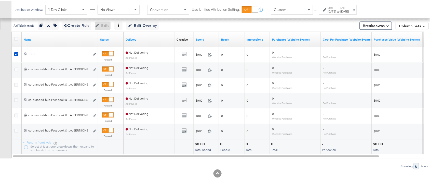
scroll to position [209, 0]
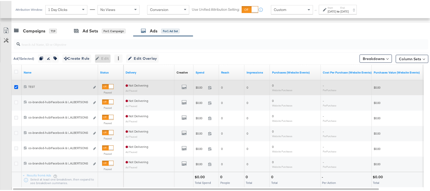
click at [16, 86] on icon at bounding box center [16, 86] width 4 height 4
click at [0, 0] on input "checkbox" at bounding box center [0, 0] width 0 height 0
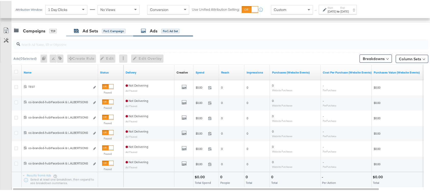
click at [95, 29] on div "Ad Sets" at bounding box center [91, 30] width 16 height 6
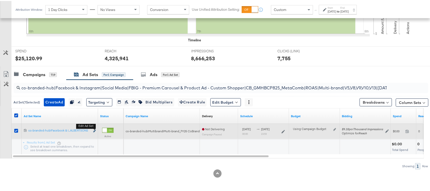
click at [93, 129] on icon "link" at bounding box center [94, 129] width 3 height 3
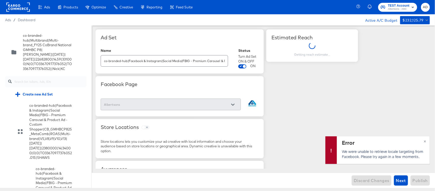
scroll to position [2603, 0]
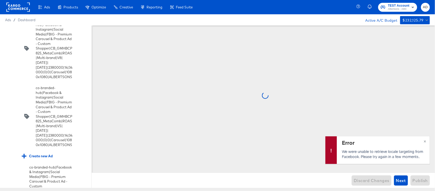
click at [0, 0] on input "checkbox" at bounding box center [0, 0] width 0 height 0
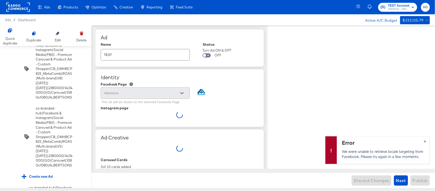
click at [425, 140] on span "×" at bounding box center [425, 141] width 2 height 6
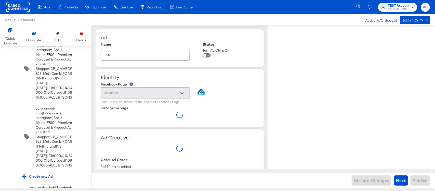
type textarea "x"
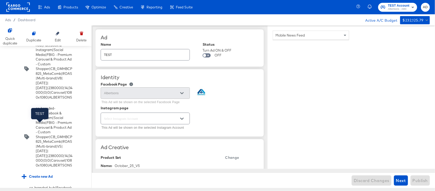
click at [149, 57] on input "TEST" at bounding box center [145, 52] width 89 height 11
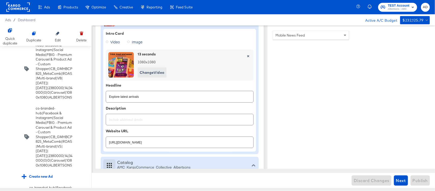
scroll to position [0, 0]
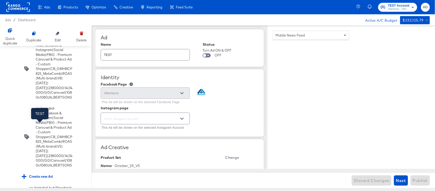
click at [131, 59] on div "TEST" at bounding box center [145, 54] width 89 height 11
click at [141, 56] on input "TEST" at bounding box center [145, 52] width 89 height 11
click at [149, 55] on input "TEST" at bounding box center [145, 52] width 89 height 11
type input "TEST"
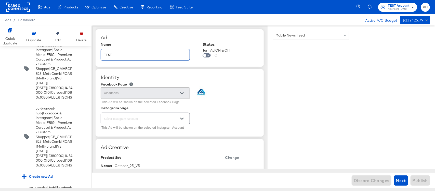
type textarea "x"
click at [164, 51] on input "TEST" at bounding box center [145, 52] width 89 height 11
click at [375, 182] on span "Discard Changes" at bounding box center [372, 180] width 36 height 7
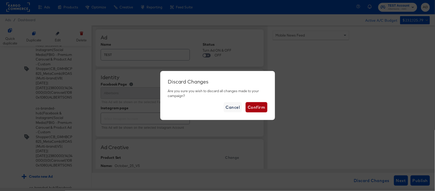
click at [258, 107] on span "Confirm" at bounding box center [256, 106] width 17 height 7
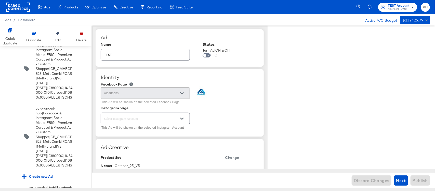
type textarea "x"
click at [146, 55] on input "TEST" at bounding box center [145, 52] width 89 height 11
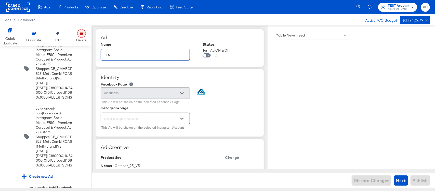
type input "TEST"
type textarea "x"
click at [80, 37] on div at bounding box center [81, 33] width 9 height 9
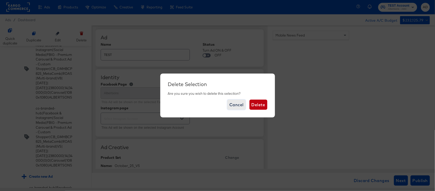
click at [236, 106] on span "Cancel" at bounding box center [236, 104] width 14 height 7
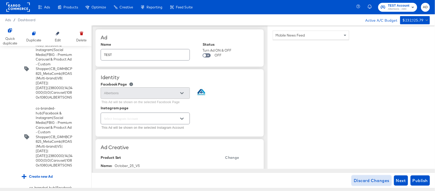
click at [365, 177] on span "Discard Changes" at bounding box center [372, 180] width 36 height 7
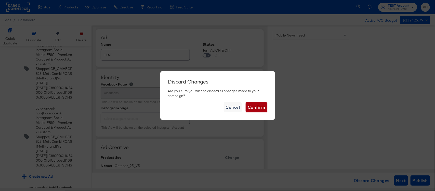
click at [258, 108] on span "Confirm" at bounding box center [256, 106] width 17 height 7
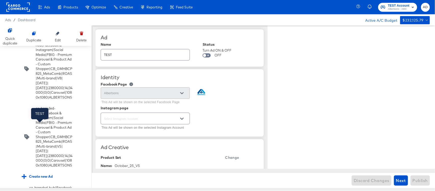
type textarea "x"
click at [120, 56] on input "TEST" at bounding box center [145, 52] width 89 height 11
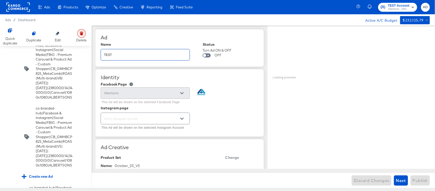
type input "TEST"
type textarea "x"
click at [80, 36] on div at bounding box center [81, 33] width 9 height 9
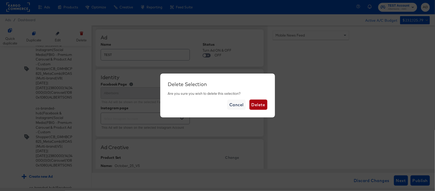
click at [254, 103] on span "Delete" at bounding box center [259, 104] width 14 height 7
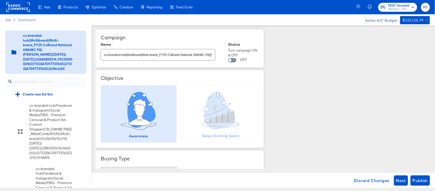
click at [20, 17] on div "Ads / Dashboard Active A/C Budget $232,125.79" at bounding box center [217, 19] width 435 height 11
click at [24, 10] on rect at bounding box center [17, 7] width 23 height 9
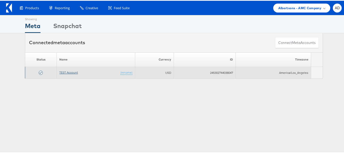
click at [67, 71] on link "TEST Account" at bounding box center [68, 72] width 19 height 4
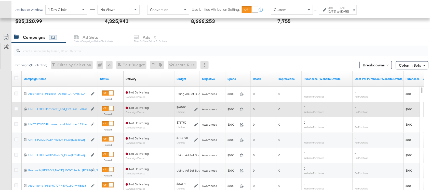
scroll to position [203, 0]
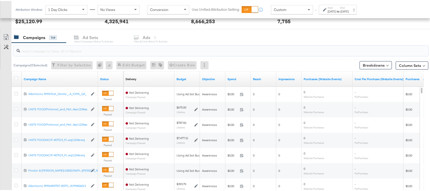
click at [43, 51] on input "search" at bounding box center [205, 48] width 371 height 10
paste input "120230827523830307"
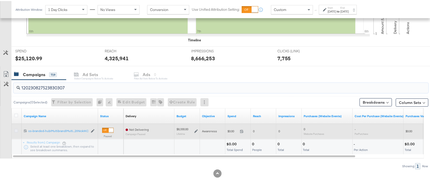
type input "120230827523830307"
click at [14, 129] on icon at bounding box center [16, 130] width 4 height 4
click at [0, 0] on input "checkbox" at bounding box center [0, 0] width 0 height 0
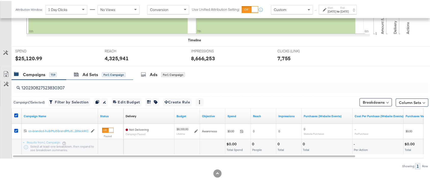
click at [90, 77] on div "Ad Sets for 1 Campaign" at bounding box center [99, 73] width 67 height 11
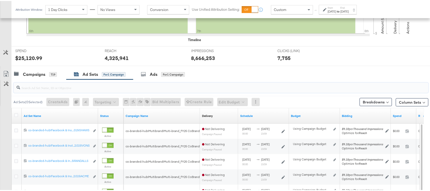
click at [56, 87] on input "search" at bounding box center [205, 85] width 371 height 10
paste input "co-branded-hub|Facebook & Instagram|Social Media|FBIG - Premium Carousel & Prod…"
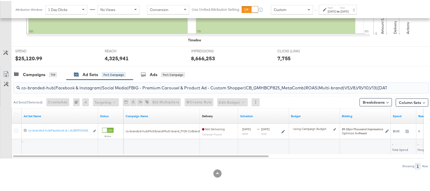
scroll to position [0, 165]
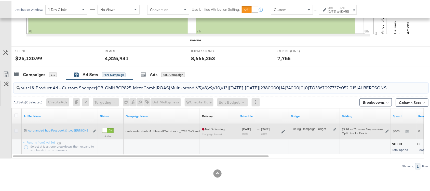
type input "co-branded-hub|Facebook & Instagram|Social Media|FBIG - Premium Carousel & Prod…"
click at [16, 129] on icon at bounding box center [16, 130] width 4 height 4
click at [0, 0] on input "checkbox" at bounding box center [0, 0] width 0 height 0
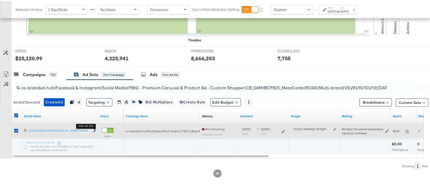
click at [94, 131] on icon "link" at bounding box center [94, 129] width 3 height 3
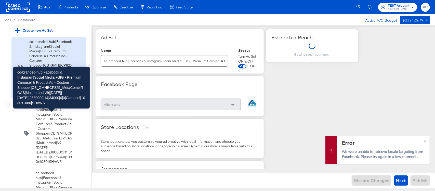
scroll to position [69, 0]
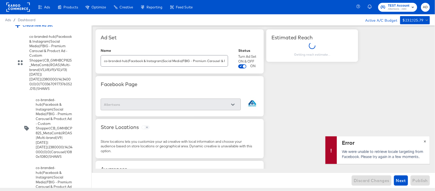
click at [424, 143] on span "×" at bounding box center [425, 141] width 2 height 6
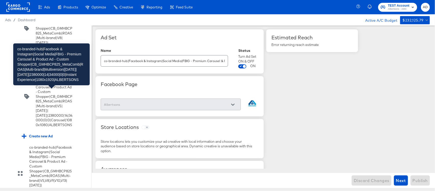
scroll to position [2623, 0]
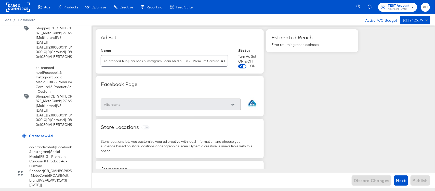
click at [0, 0] on input "checkbox" at bounding box center [0, 0] width 0 height 0
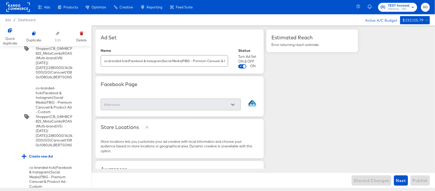
click at [0, 0] on input "checkbox" at bounding box center [0, 0] width 0 height 0
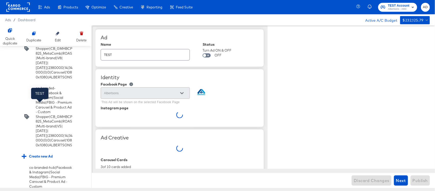
type textarea "x"
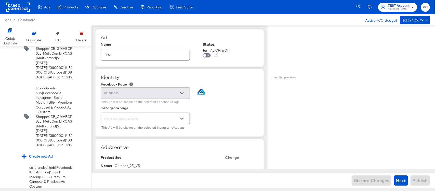
click at [123, 59] on div "TEST" at bounding box center [145, 54] width 89 height 11
type input "TEST"
click at [225, 75] on div "Identity" at bounding box center [180, 77] width 158 height 6
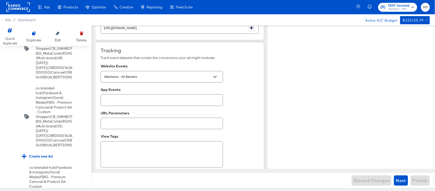
scroll to position [899, 0]
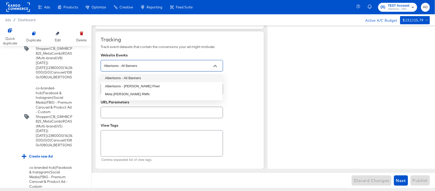
click at [196, 66] on input "Albertsons - All Banners" at bounding box center [158, 66] width 110 height 6
click at [132, 79] on li "Albertsons - All Banners" at bounding box center [162, 78] width 122 height 8
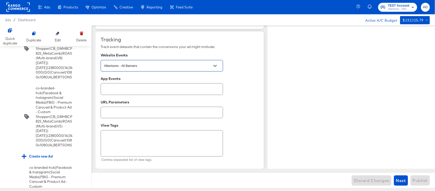
click at [156, 70] on div "Albertsons - All Banners" at bounding box center [162, 65] width 122 height 11
click at [160, 67] on input "Albertsons - All Banners" at bounding box center [158, 66] width 110 height 6
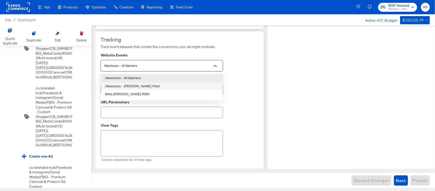
click at [135, 89] on li "Albertsons - [PERSON_NAME] Pixel" at bounding box center [162, 86] width 122 height 8
type textarea "x"
type input "Albertsons - [PERSON_NAME] Pixel"
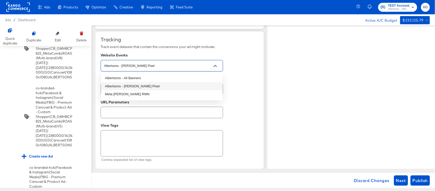
click at [172, 63] on input "Albertsons - [PERSON_NAME] Pixel" at bounding box center [158, 66] width 110 height 6
click at [133, 79] on li "Albertsons - All Banners" at bounding box center [162, 78] width 122 height 8
type textarea "x"
type input "Albertsons - All Banners"
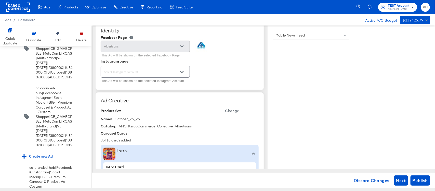
scroll to position [0, 0]
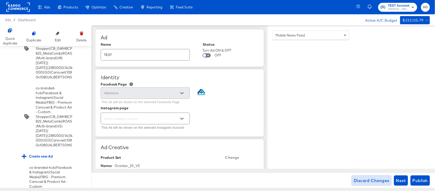
click at [375, 177] on span "Discard Changes" at bounding box center [372, 180] width 36 height 7
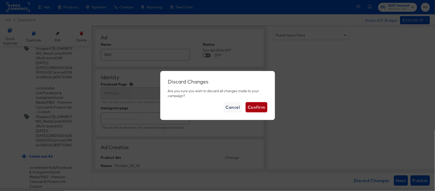
click at [252, 108] on span "Confirm" at bounding box center [256, 106] width 17 height 7
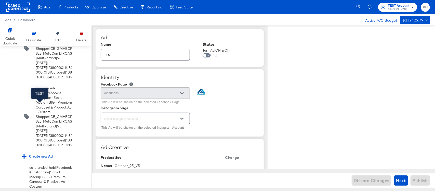
type textarea "x"
click at [84, 31] on div at bounding box center [81, 33] width 9 height 9
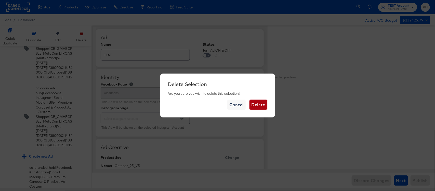
click at [257, 104] on span "Delete" at bounding box center [259, 104] width 14 height 7
